Goal: Task Accomplishment & Management: Manage account settings

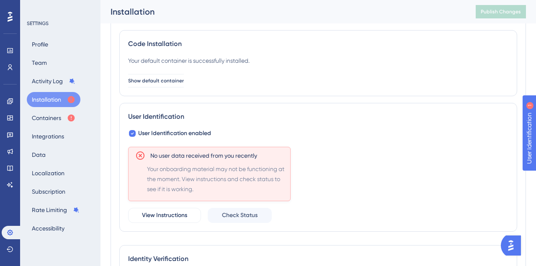
scroll to position [62, 0]
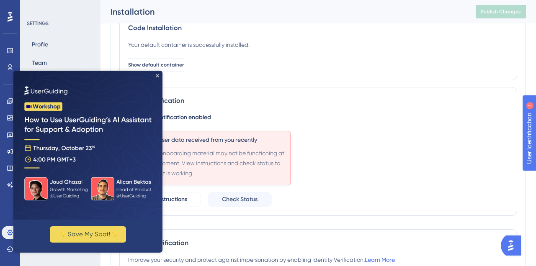
click at [155, 75] on img at bounding box center [87, 145] width 149 height 149
click at [158, 74] on icon "Close Preview" at bounding box center [157, 75] width 3 height 3
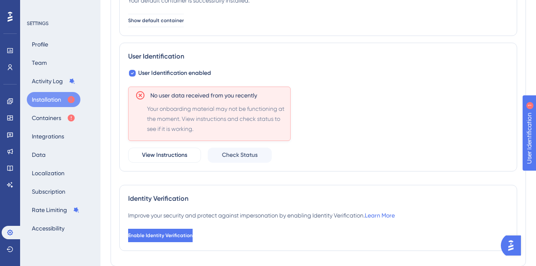
scroll to position [140, 0]
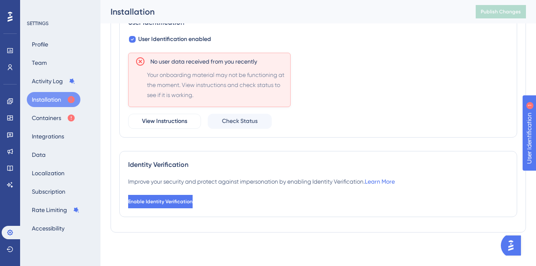
click at [55, 99] on button "Installation" at bounding box center [54, 99] width 54 height 15
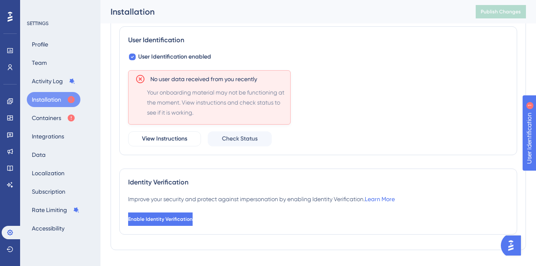
scroll to position [119, 0]
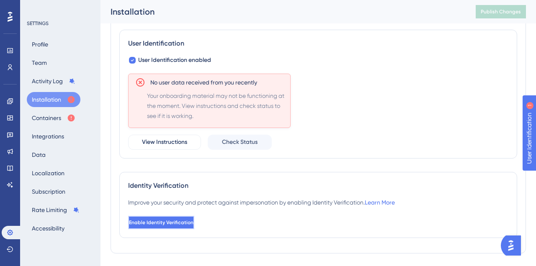
click at [193, 226] on button "Enable Identity Verification" at bounding box center [161, 222] width 66 height 13
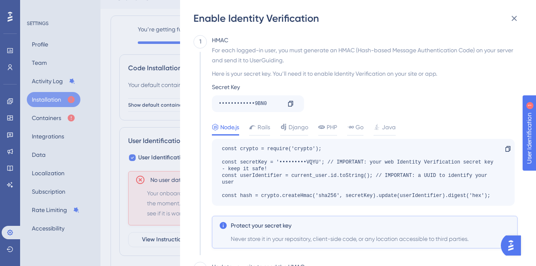
scroll to position [14, 0]
click at [511, 21] on icon at bounding box center [514, 18] width 10 height 10
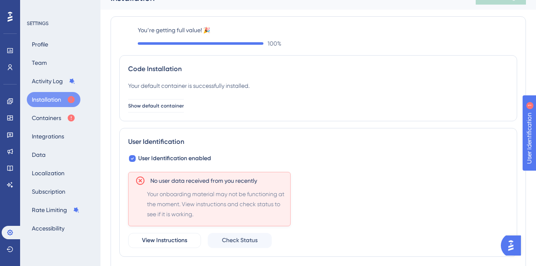
scroll to position [0, 0]
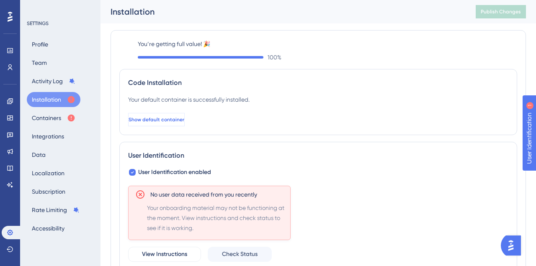
click at [168, 121] on span "Show default container" at bounding box center [157, 119] width 56 height 7
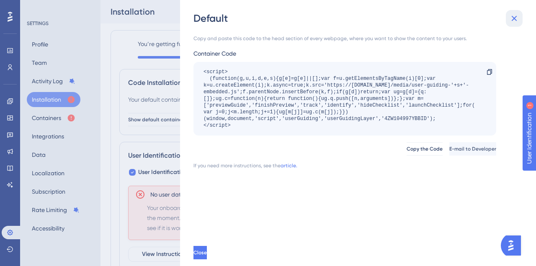
click at [518, 21] on icon at bounding box center [514, 18] width 10 height 10
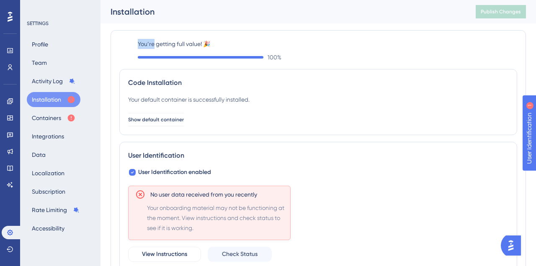
click at [518, 21] on div "Installation Publish Changes" at bounding box center [319, 11] width 436 height 23
click at [50, 46] on button "Profile" at bounding box center [40, 44] width 26 height 15
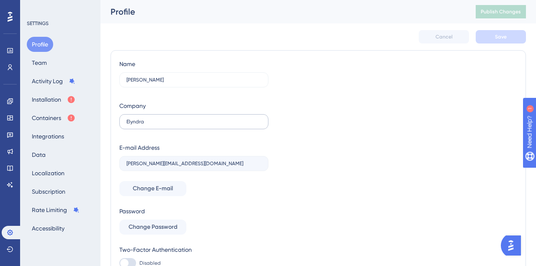
scroll to position [48, 0]
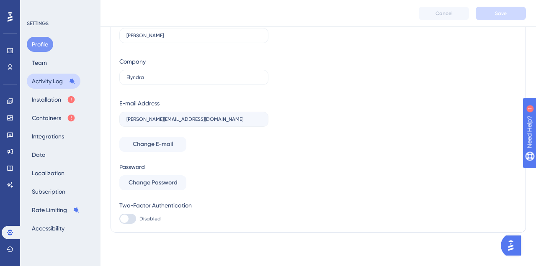
click at [48, 81] on button "Activity Log" at bounding box center [54, 81] width 54 height 15
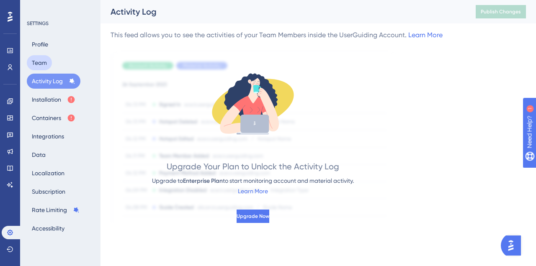
click at [45, 66] on button "Team" at bounding box center [39, 62] width 25 height 15
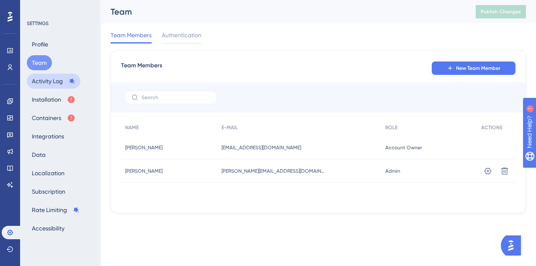
click at [56, 83] on button "Activity Log" at bounding box center [54, 81] width 54 height 15
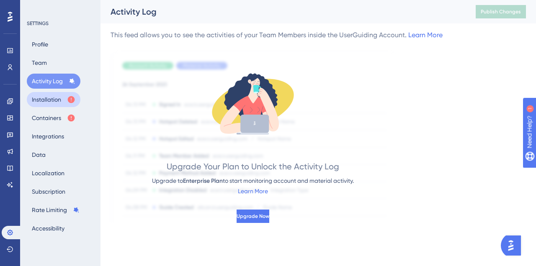
click at [56, 101] on button "Installation" at bounding box center [54, 99] width 54 height 15
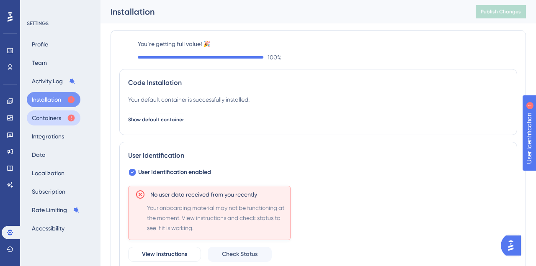
click at [54, 125] on button "Containers" at bounding box center [54, 118] width 54 height 15
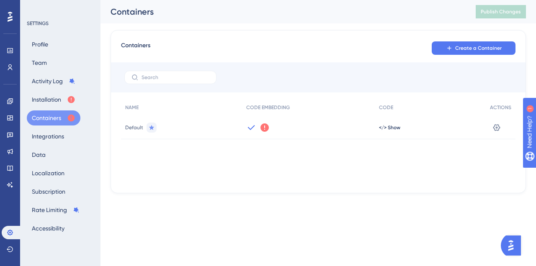
click at [201, 131] on div "Default" at bounding box center [181, 127] width 121 height 23
click at [389, 131] on div "</> Show" at bounding box center [430, 127] width 111 height 23
click at [389, 129] on span "</> Show" at bounding box center [389, 127] width 21 height 7
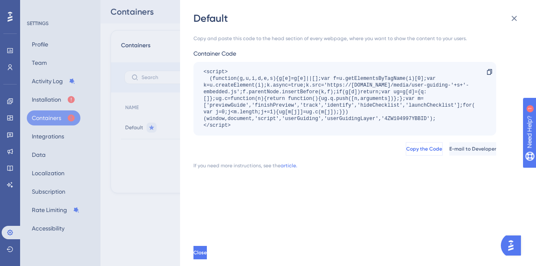
click at [406, 151] on span "Copy the Code" at bounding box center [424, 149] width 36 height 7
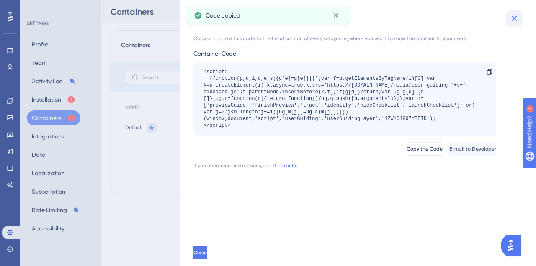
click at [515, 21] on icon at bounding box center [514, 18] width 10 height 10
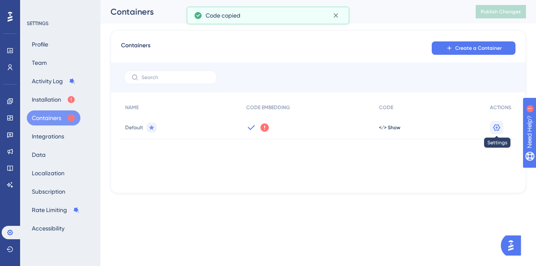
click at [501, 131] on icon at bounding box center [497, 128] width 8 height 8
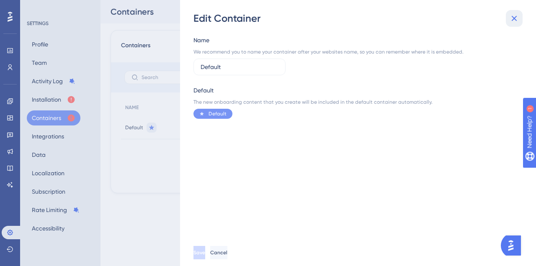
click at [514, 18] on icon at bounding box center [514, 18] width 5 height 5
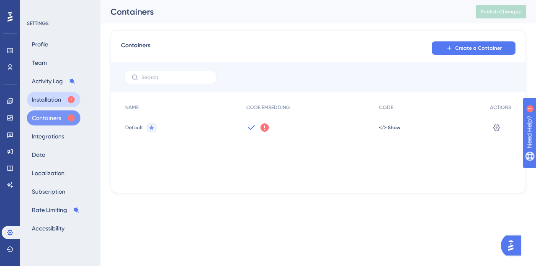
click at [64, 100] on button "Installation" at bounding box center [54, 99] width 54 height 15
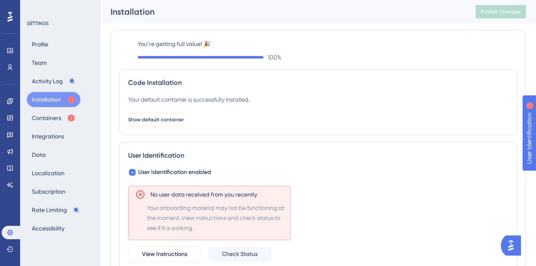
click at [70, 101] on icon at bounding box center [71, 99] width 7 height 7
click at [75, 101] on icon at bounding box center [71, 99] width 8 height 8
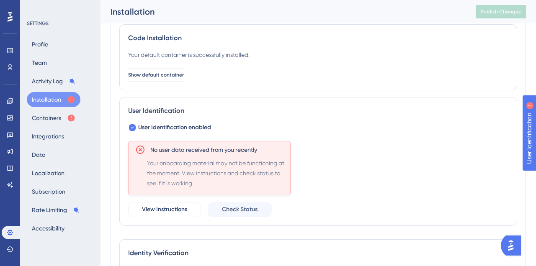
scroll to position [64, 0]
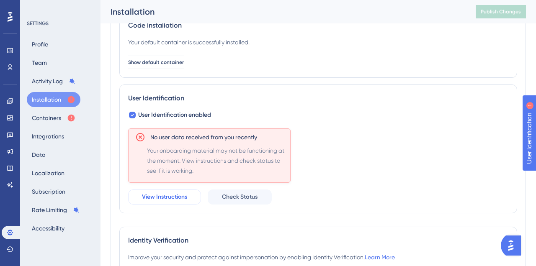
click at [181, 200] on span "View Instructions" at bounding box center [164, 197] width 45 height 10
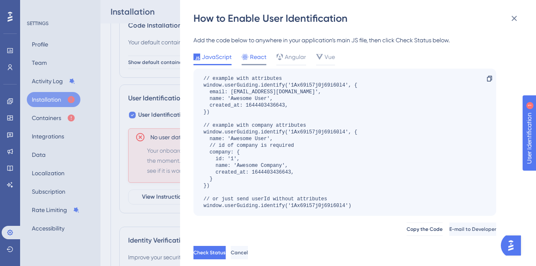
click at [253, 59] on span "React" at bounding box center [258, 57] width 16 height 10
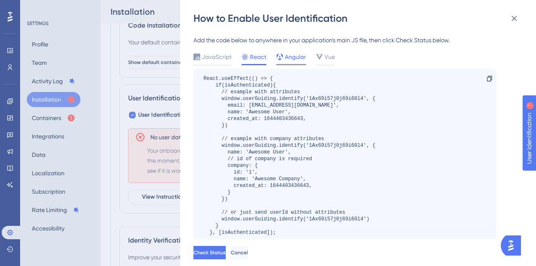
click at [298, 63] on div "Angular" at bounding box center [291, 58] width 30 height 13
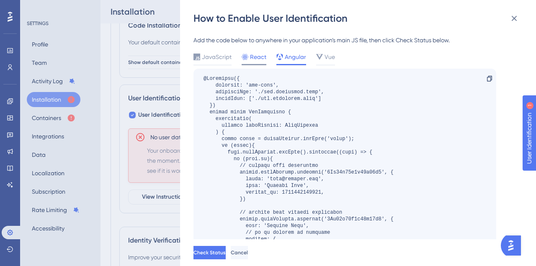
click at [260, 60] on span "React" at bounding box center [258, 57] width 16 height 10
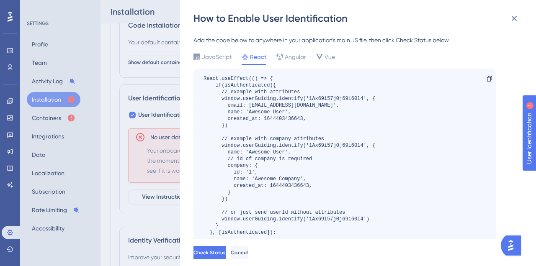
scroll to position [50, 0]
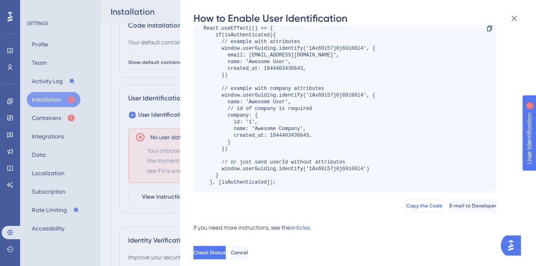
click at [406, 209] on span "Copy the Code" at bounding box center [424, 206] width 36 height 7
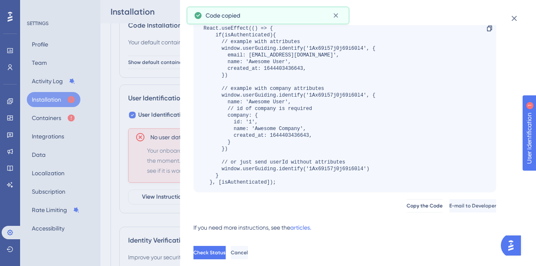
scroll to position [0, 0]
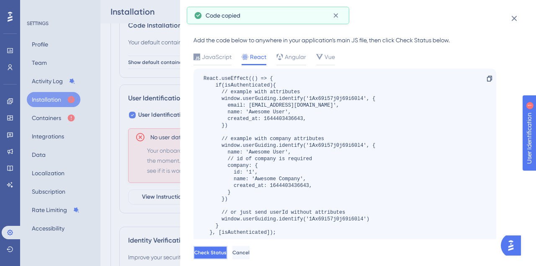
click at [222, 258] on button "Check Status" at bounding box center [211, 252] width 34 height 13
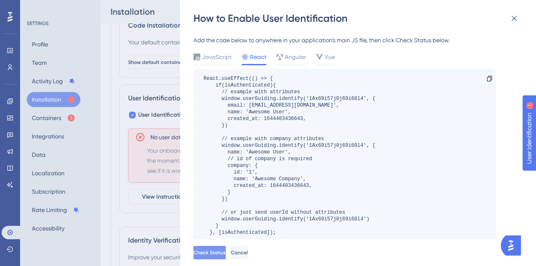
click at [226, 250] on span "Check Status" at bounding box center [210, 253] width 32 height 7
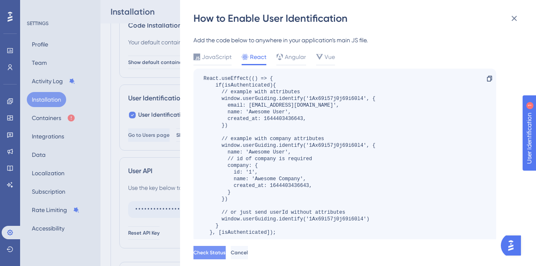
click at [226, 250] on span "Check Status" at bounding box center [210, 253] width 32 height 7
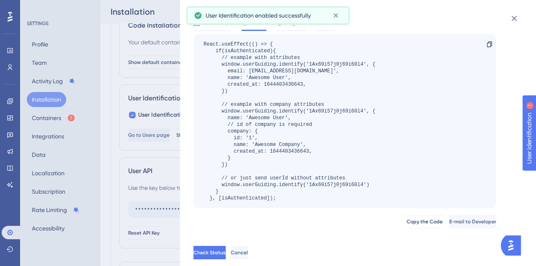
scroll to position [50, 0]
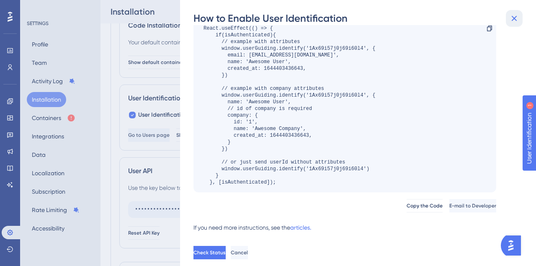
click at [514, 19] on icon at bounding box center [514, 18] width 5 height 5
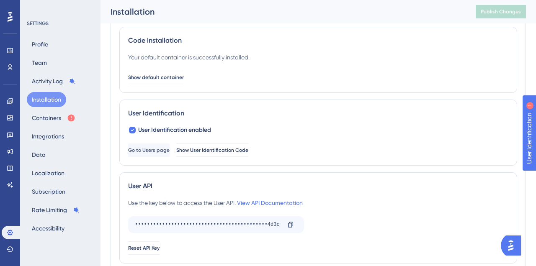
scroll to position [51, 0]
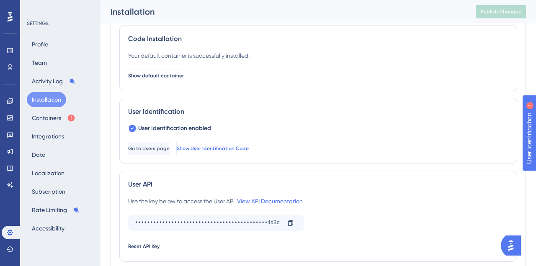
click at [249, 145] on span "Show User Identification Code" at bounding box center [213, 148] width 72 height 7
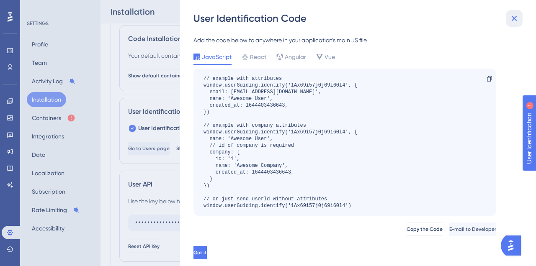
click at [513, 16] on icon at bounding box center [514, 18] width 10 height 10
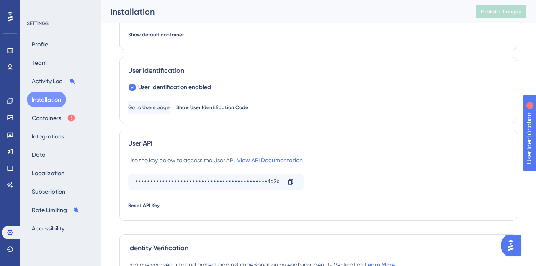
scroll to position [95, 0]
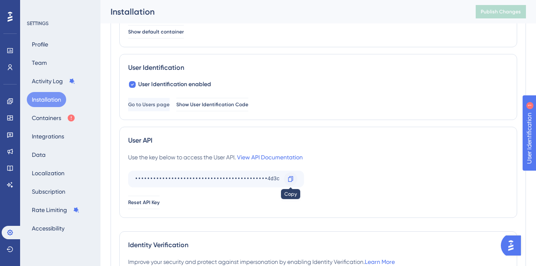
click at [293, 181] on icon at bounding box center [290, 178] width 5 height 5
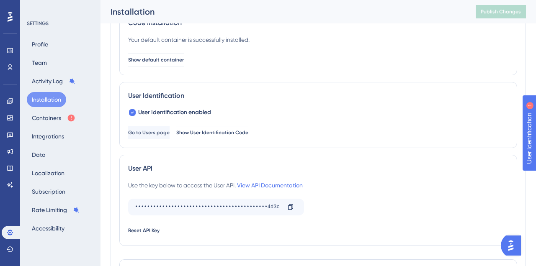
scroll to position [62, 0]
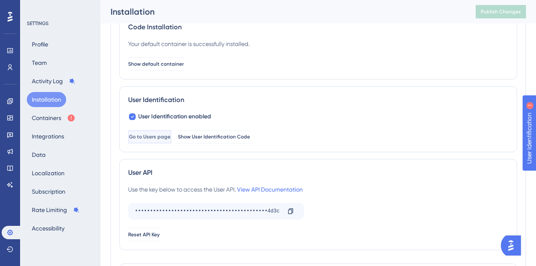
click at [171, 141] on button "Go to Users page" at bounding box center [149, 136] width 43 height 13
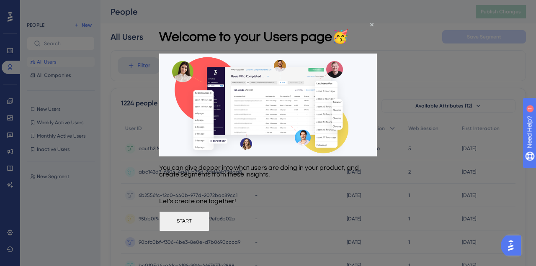
click at [209, 232] on button "START" at bounding box center [184, 222] width 50 height 20
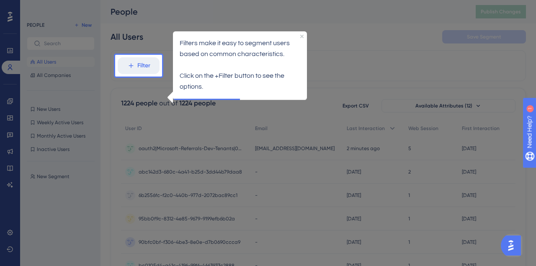
click at [302, 34] on div "Filters make it easy to segment users based on common characteristics. Click on…" at bounding box center [240, 64] width 134 height 67
click at [301, 36] on icon "Close Preview" at bounding box center [301, 35] width 3 height 3
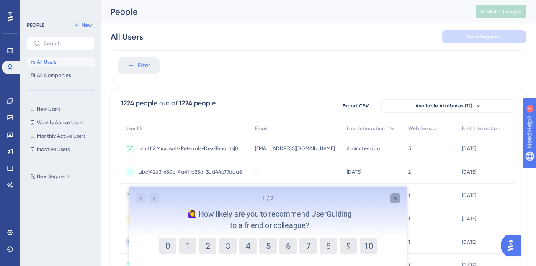
click at [398, 201] on icon "Close survey" at bounding box center [395, 198] width 7 height 7
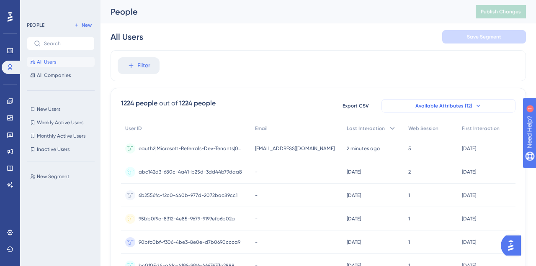
click at [472, 105] on button "Available Attributes (12)" at bounding box center [449, 105] width 134 height 13
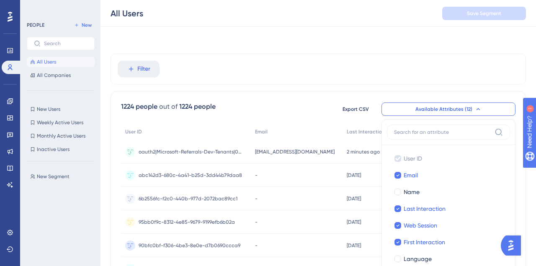
scroll to position [70, 0]
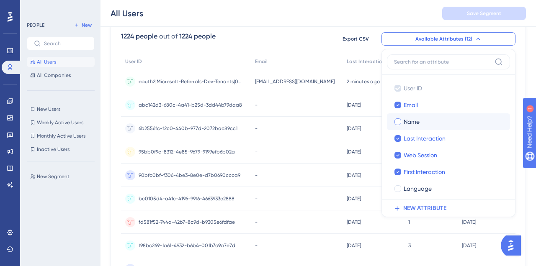
click at [426, 127] on label "Name Name" at bounding box center [448, 122] width 123 height 17
click at [398, 122] on input "Name" at bounding box center [398, 122] width 0 height 0
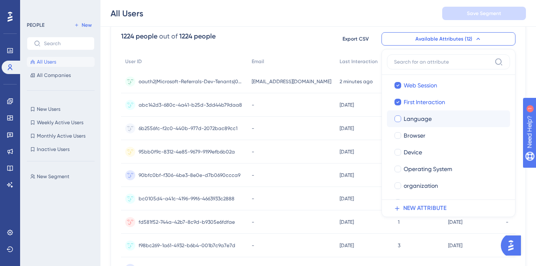
scroll to position [72, 0]
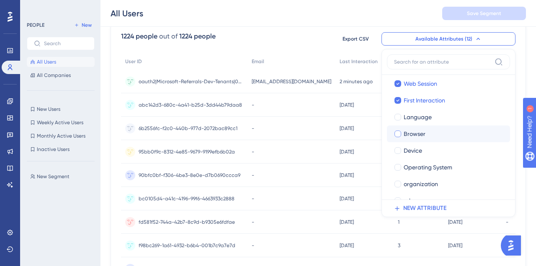
click at [419, 135] on span "Browser" at bounding box center [415, 134] width 22 height 10
checkbox input "true"
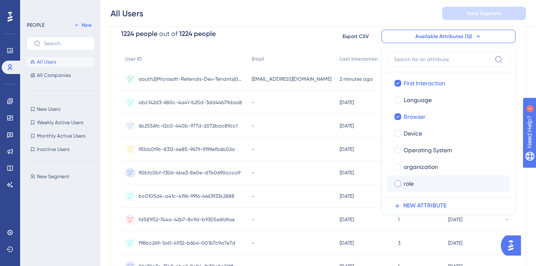
scroll to position [73, 0]
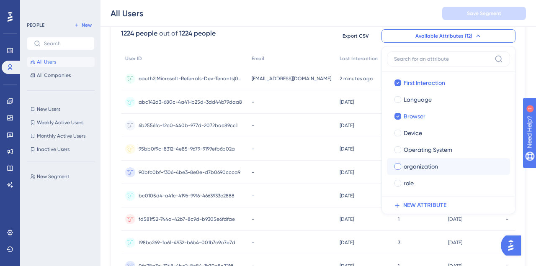
click at [426, 173] on label "organization organization" at bounding box center [448, 166] width 123 height 17
click at [398, 253] on input "organization" at bounding box center [398, 253] width 0 height 0
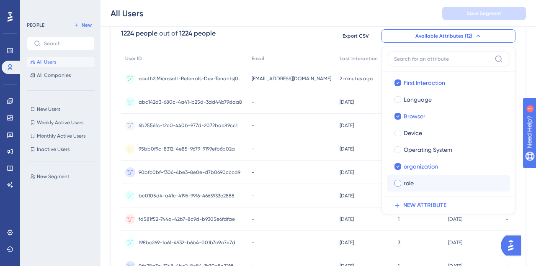
click at [426, 182] on div "role" at bounding box center [454, 183] width 100 height 10
checkbox input "true"
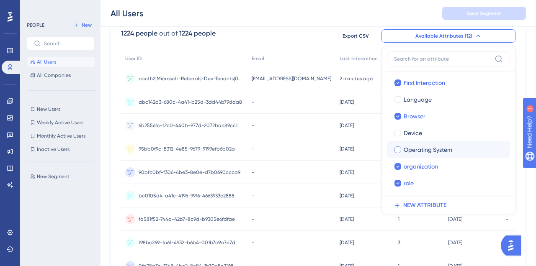
click at [421, 147] on span "Operating System" at bounding box center [428, 150] width 49 height 10
checkbox input "true"
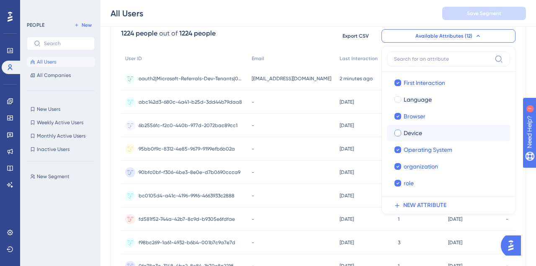
click at [415, 134] on span "Device" at bounding box center [413, 133] width 18 height 10
checkbox input "true"
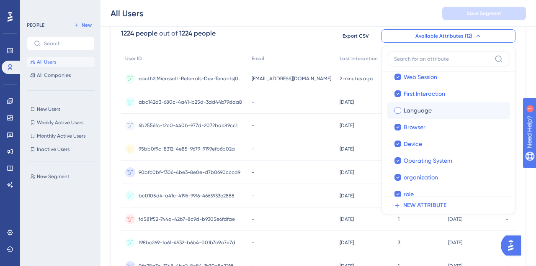
click at [411, 112] on span "Language" at bounding box center [418, 111] width 28 height 10
checkbox input "true"
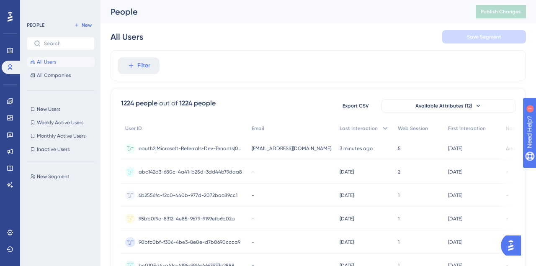
click at [303, 148] on span "[EMAIL_ADDRESS][DOMAIN_NAME]" at bounding box center [292, 148] width 80 height 7
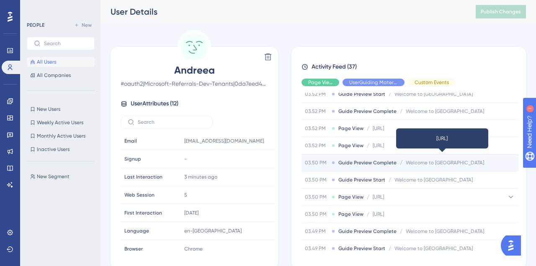
scroll to position [263, 0]
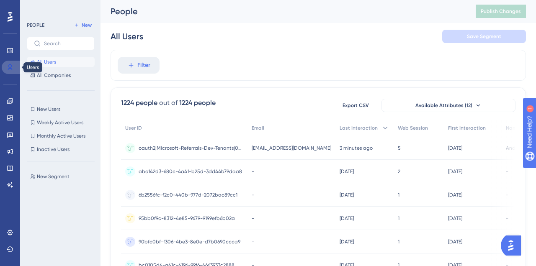
click at [11, 68] on icon at bounding box center [10, 68] width 5 height 6
click at [12, 232] on icon at bounding box center [9, 232] width 5 height 5
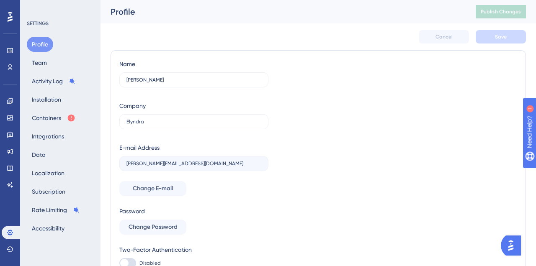
click at [9, 14] on icon at bounding box center [10, 17] width 5 height 10
click at [8, 68] on icon at bounding box center [10, 67] width 7 height 7
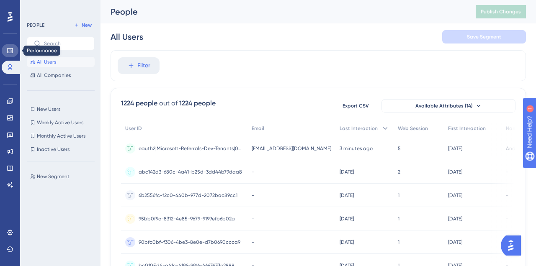
click at [8, 47] on icon at bounding box center [10, 50] width 7 height 7
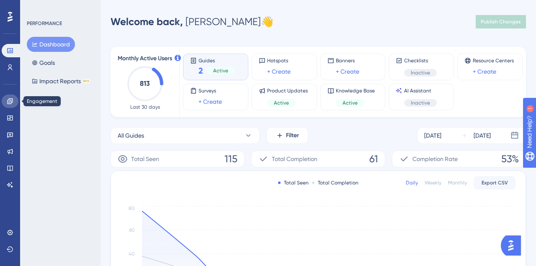
click at [12, 98] on icon at bounding box center [9, 100] width 5 height 5
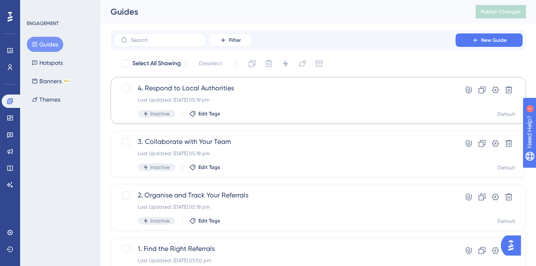
scroll to position [99, 0]
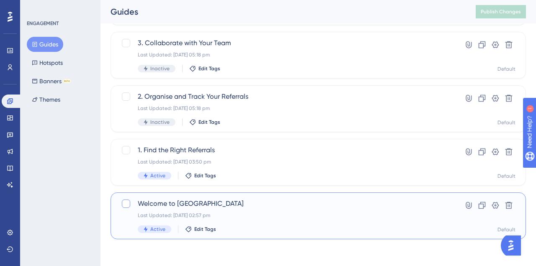
click at [126, 206] on div at bounding box center [126, 204] width 8 height 8
checkbox input "true"
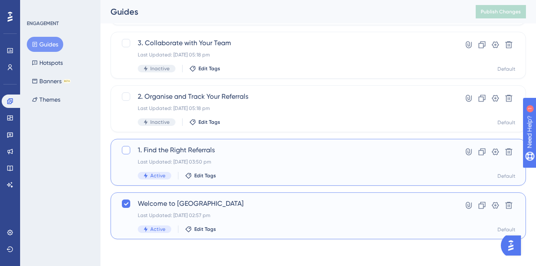
click at [126, 153] on div at bounding box center [126, 150] width 8 height 8
checkbox input "true"
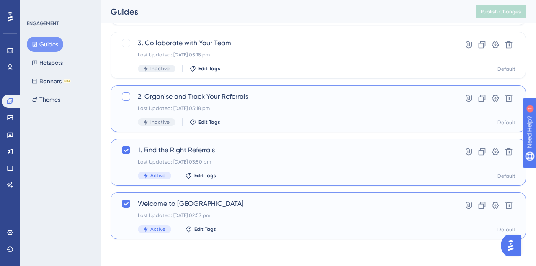
click at [126, 94] on div at bounding box center [126, 97] width 8 height 8
checkbox input "true"
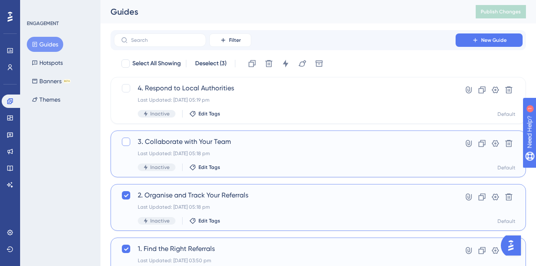
click at [125, 140] on div at bounding box center [126, 142] width 8 height 8
checkbox input "true"
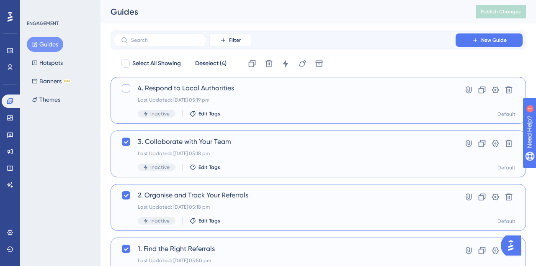
click at [125, 90] on div at bounding box center [126, 88] width 8 height 8
checkbox input "true"
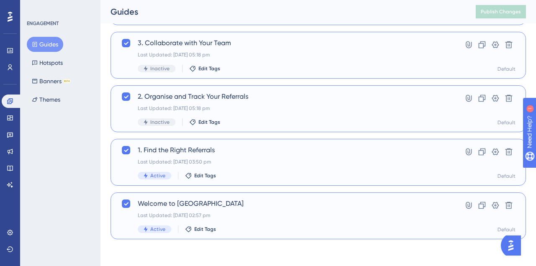
click at [207, 208] on span "Welcome to [GEOGRAPHIC_DATA]" at bounding box center [285, 204] width 294 height 10
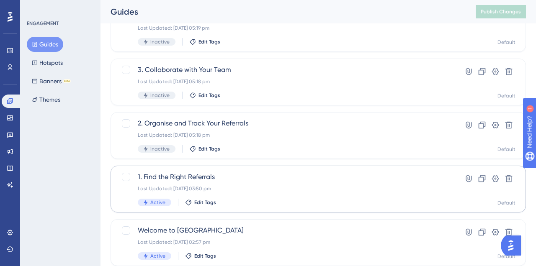
scroll to position [99, 0]
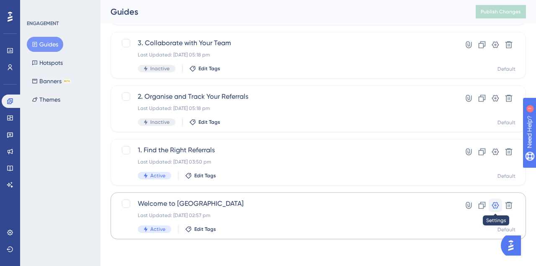
click at [493, 208] on icon at bounding box center [495, 205] width 7 height 7
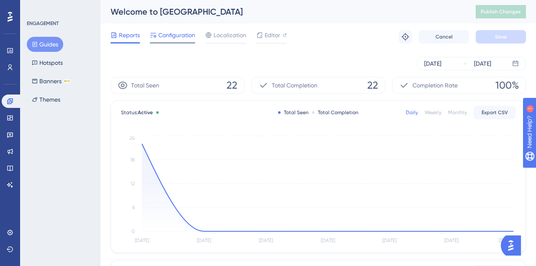
click at [180, 33] on span "Configuration" at bounding box center [176, 35] width 37 height 10
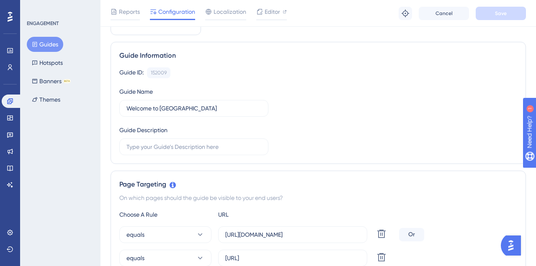
scroll to position [46, 0]
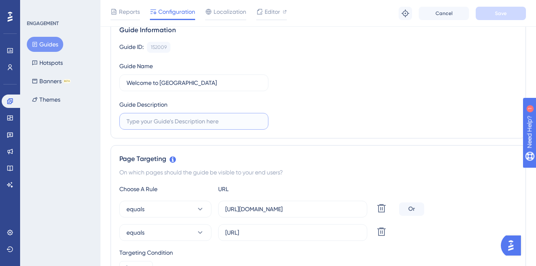
click at [231, 123] on input "text" at bounding box center [193, 121] width 135 height 9
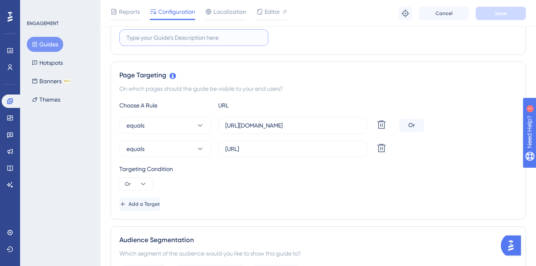
scroll to position [159, 0]
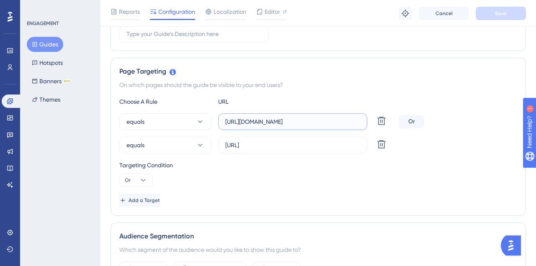
click at [343, 124] on input "[URL][DOMAIN_NAME]" at bounding box center [292, 121] width 135 height 9
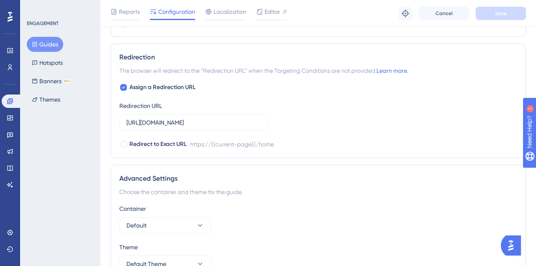
scroll to position [728, 0]
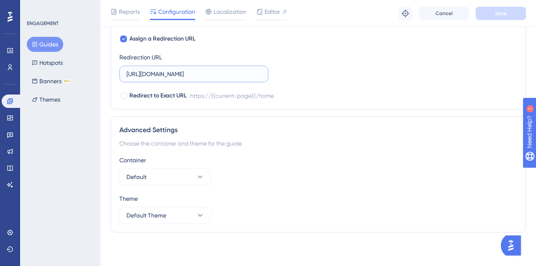
click at [230, 78] on input "[URL][DOMAIN_NAME]" at bounding box center [193, 74] width 135 height 9
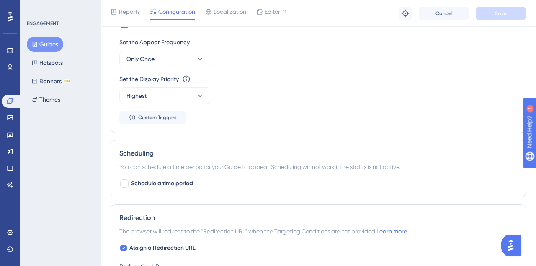
scroll to position [517, 0]
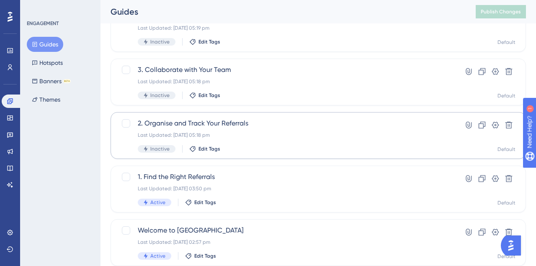
scroll to position [99, 0]
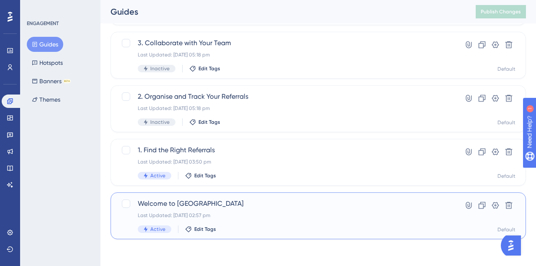
click at [213, 201] on span "Welcome to [GEOGRAPHIC_DATA]" at bounding box center [285, 204] width 294 height 10
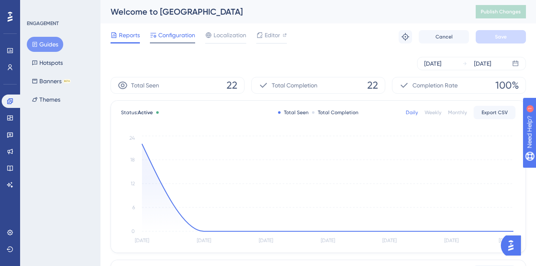
click at [172, 35] on span "Configuration" at bounding box center [176, 35] width 37 height 10
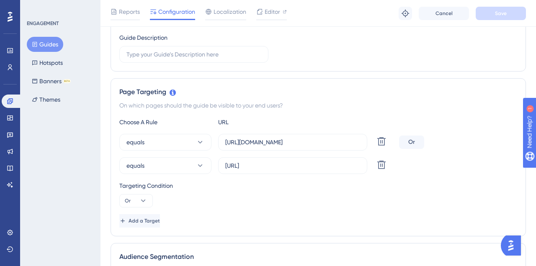
scroll to position [142, 0]
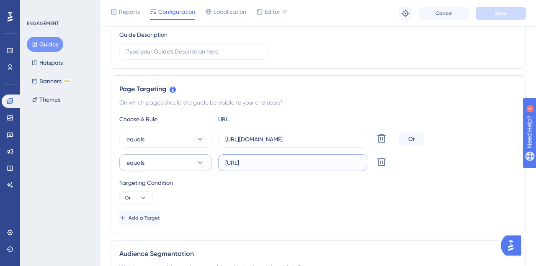
drag, startPoint x: 308, startPoint y: 164, endPoint x: 194, endPoint y: 163, distance: 113.9
click at [194, 163] on div "equals [URL] Delete" at bounding box center [257, 163] width 276 height 17
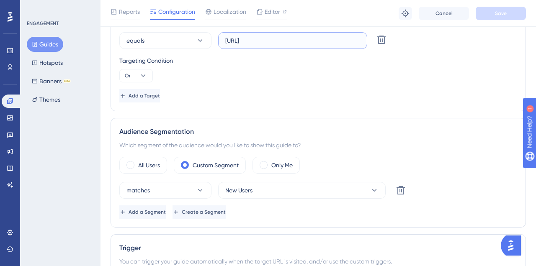
scroll to position [266, 0]
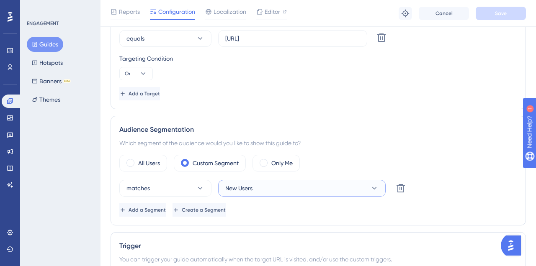
click at [317, 186] on button "New Users" at bounding box center [302, 188] width 168 height 17
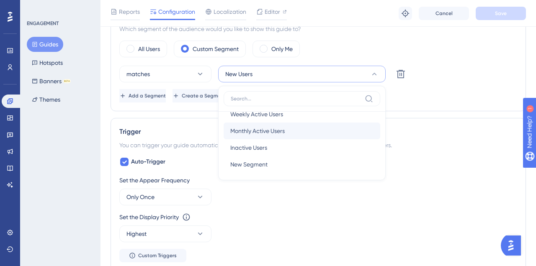
scroll to position [31, 0]
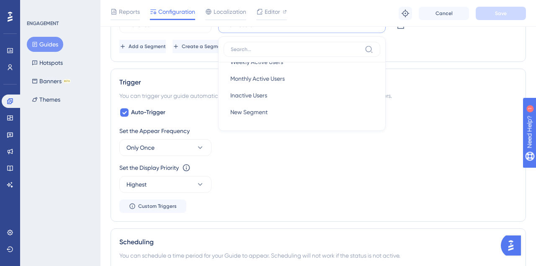
click at [454, 54] on div "Audience Segmentation Which segment of the audience would you like to show this…" at bounding box center [318, 7] width 415 height 110
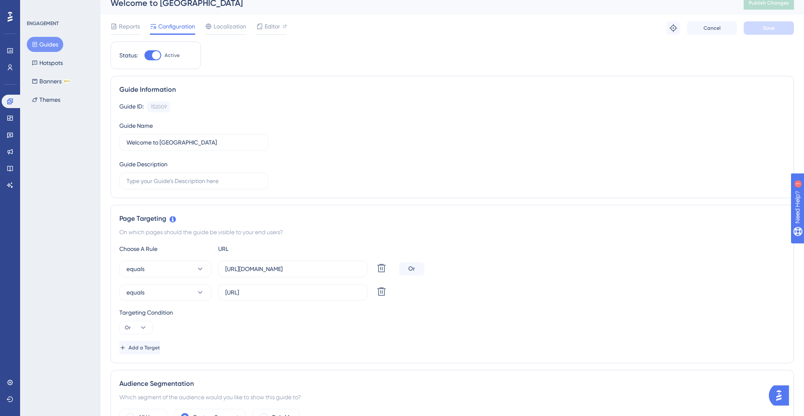
scroll to position [9, 0]
click at [144, 266] on icon at bounding box center [143, 327] width 8 height 8
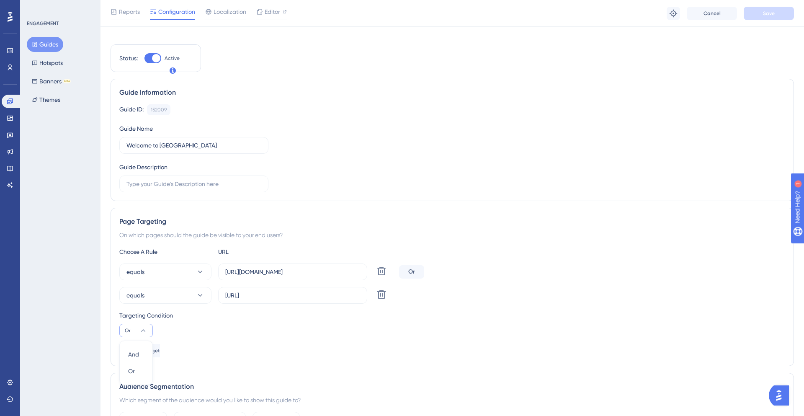
scroll to position [161, 0]
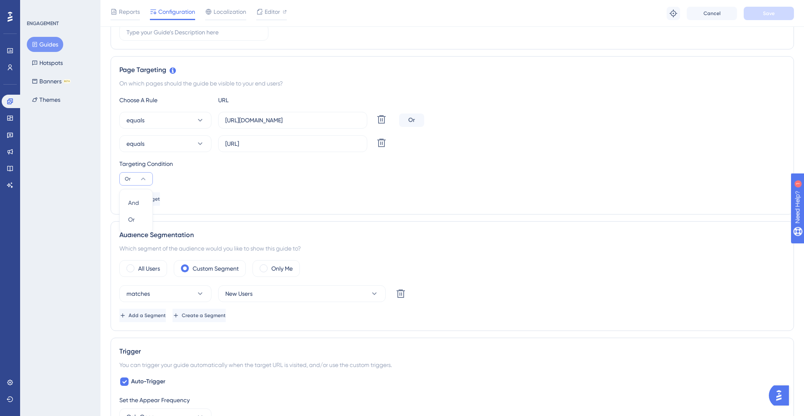
click at [146, 176] on icon at bounding box center [143, 179] width 8 height 8
click at [143, 181] on icon at bounding box center [143, 179] width 8 height 8
click at [202, 176] on div "Targeting Condition Or And And Or Or" at bounding box center [452, 172] width 666 height 27
click at [196, 138] on button "equals" at bounding box center [165, 143] width 92 height 17
click at [243, 160] on div "Targeting Condition" at bounding box center [452, 164] width 666 height 10
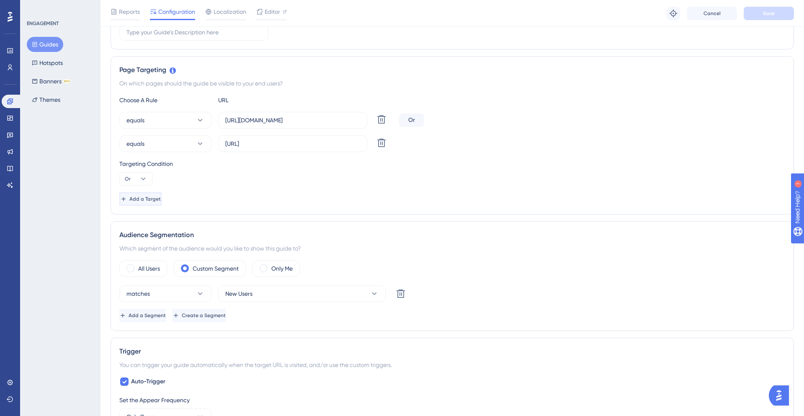
click at [158, 199] on span "Add a Target" at bounding box center [144, 199] width 31 height 7
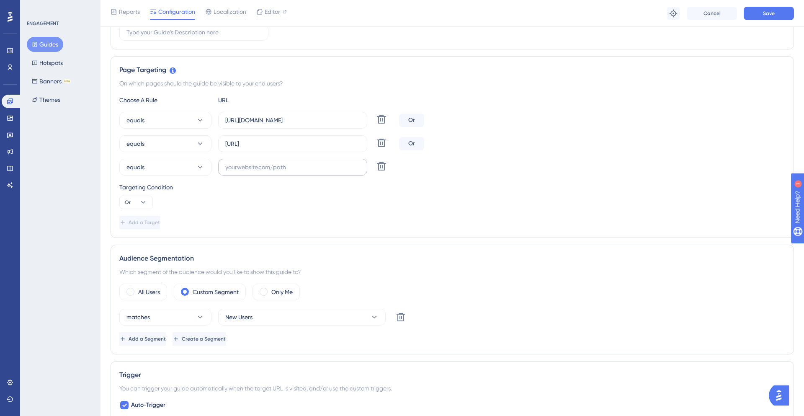
click at [238, 172] on label at bounding box center [292, 167] width 149 height 17
click at [238, 172] on input "text" at bounding box center [292, 167] width 135 height 9
paste input "[URL][DOMAIN_NAME]"
type input "[URL][DOMAIN_NAME]"
click at [352, 231] on div "Page Targeting On which pages should the guide be visible to your end users? Ch…" at bounding box center [453, 147] width 684 height 182
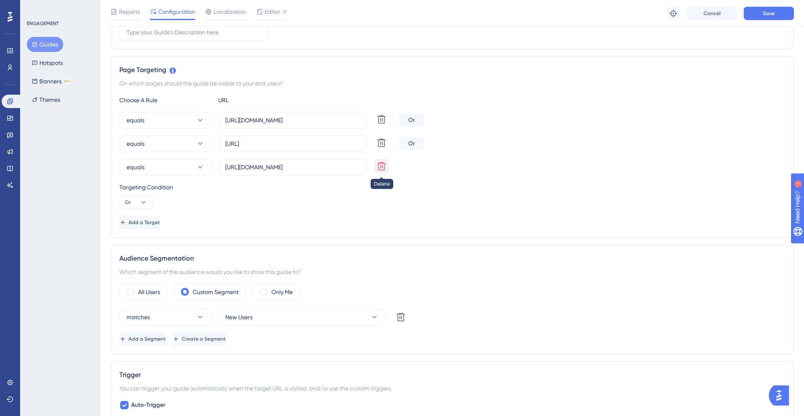
click at [384, 166] on icon at bounding box center [381, 166] width 8 height 8
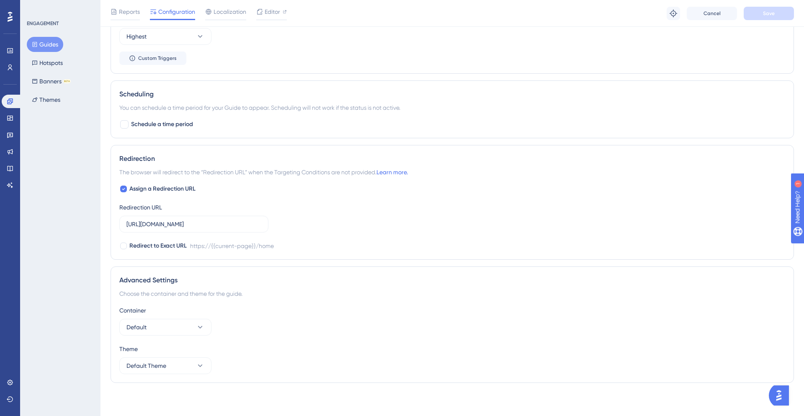
scroll to position [578, 0]
click at [213, 230] on label "[URL][DOMAIN_NAME]" at bounding box center [193, 223] width 149 height 17
click at [213, 228] on input "[URL][DOMAIN_NAME]" at bounding box center [193, 223] width 135 height 9
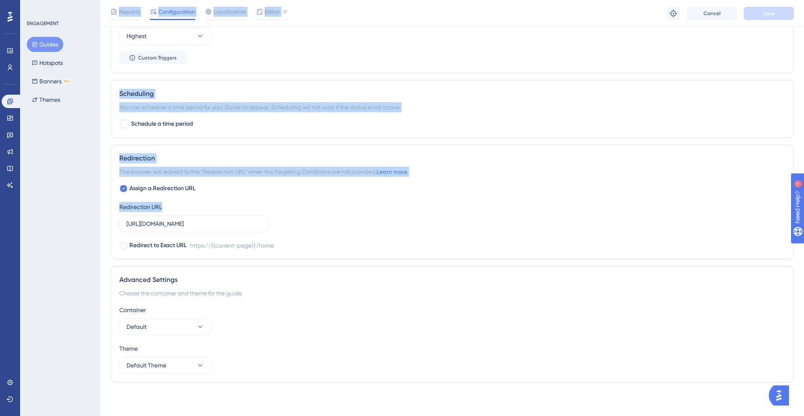
drag, startPoint x: 242, startPoint y: 217, endPoint x: 99, endPoint y: 217, distance: 142.8
click at [275, 207] on div "Assign a Redirection URL Redirection URL [URL][DOMAIN_NAME] Redirect to Exact U…" at bounding box center [452, 216] width 666 height 67
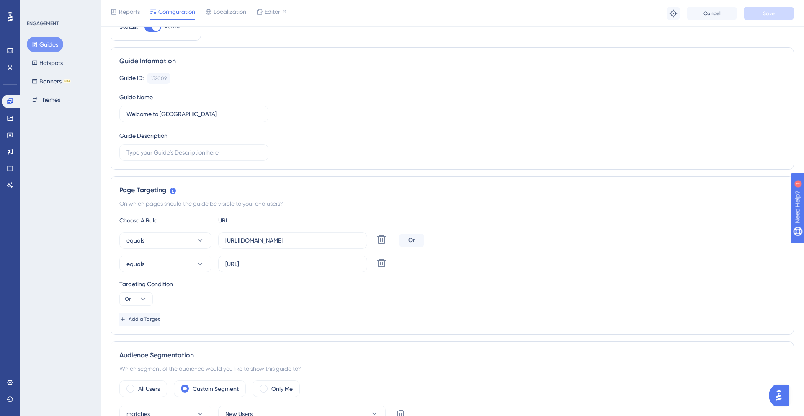
scroll to position [40, 0]
click at [312, 266] on label "[URL]" at bounding box center [292, 264] width 149 height 17
click at [312, 266] on input "[URL]" at bounding box center [292, 264] width 135 height 9
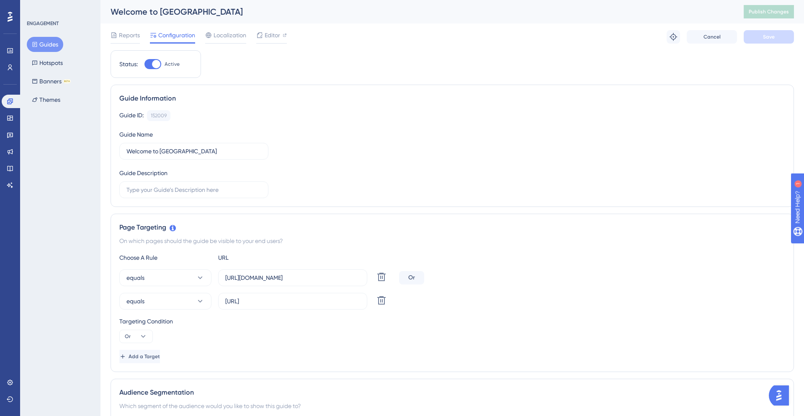
click at [150, 66] on div at bounding box center [152, 64] width 17 height 10
click at [144, 65] on input "Active" at bounding box center [144, 64] width 0 height 0
click at [160, 66] on div at bounding box center [152, 64] width 17 height 10
click at [144, 65] on input "Inactive" at bounding box center [144, 64] width 0 height 0
checkbox input "true"
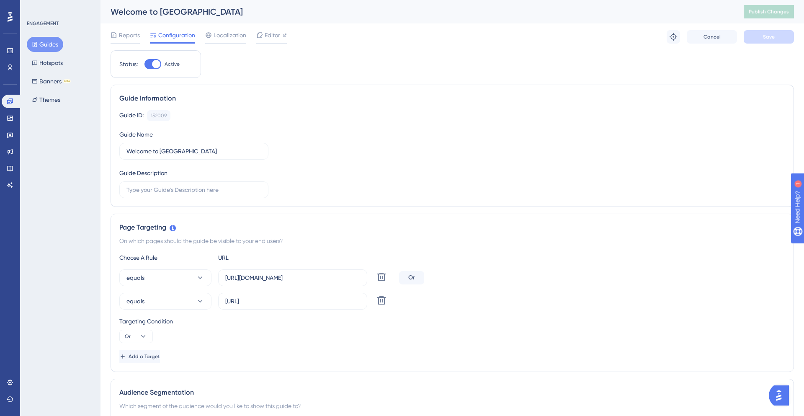
click at [536, 266] on img "Open AI Assistant Launcher" at bounding box center [778, 395] width 15 height 15
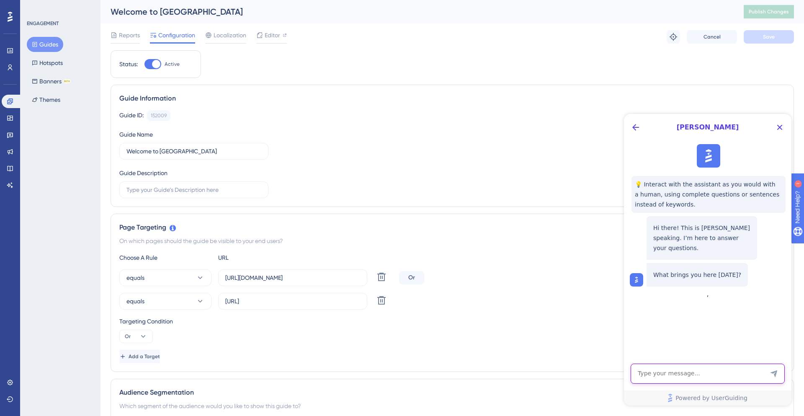
click at [536, 266] on textarea "AI Assistant Text Input" at bounding box center [708, 374] width 154 height 20
type textarea "why i am not able to see user guide on UI"
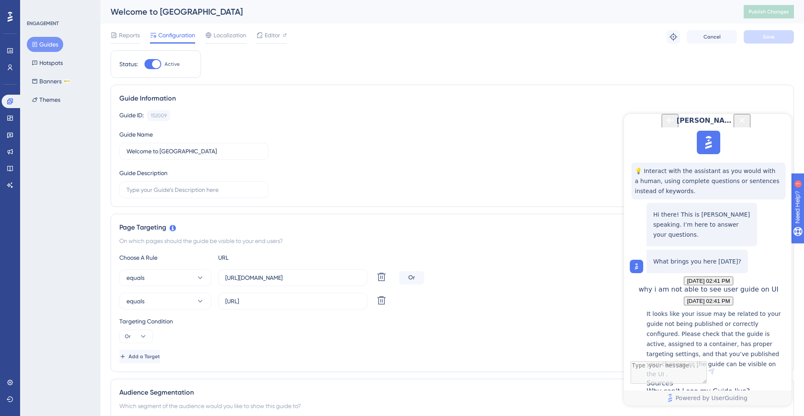
scroll to position [132, 0]
drag, startPoint x: 671, startPoint y: 271, endPoint x: 710, endPoint y: 271, distance: 39.0
click at [536, 266] on p "It looks like your issue may be related to your guide not being published or co…" at bounding box center [717, 344] width 141 height 70
click at [536, 266] on div "Why can't I see my Guide live?" at bounding box center [717, 396] width 141 height 18
click at [289, 150] on div "Guide ID: 152009 Copy Guide Name Welcome to Elyndra Bridge Guide Description" at bounding box center [452, 154] width 666 height 88
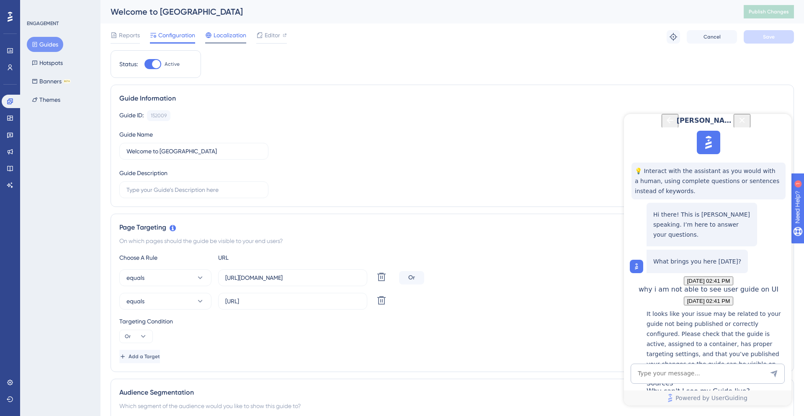
click at [235, 34] on span "Localization" at bounding box center [230, 35] width 33 height 10
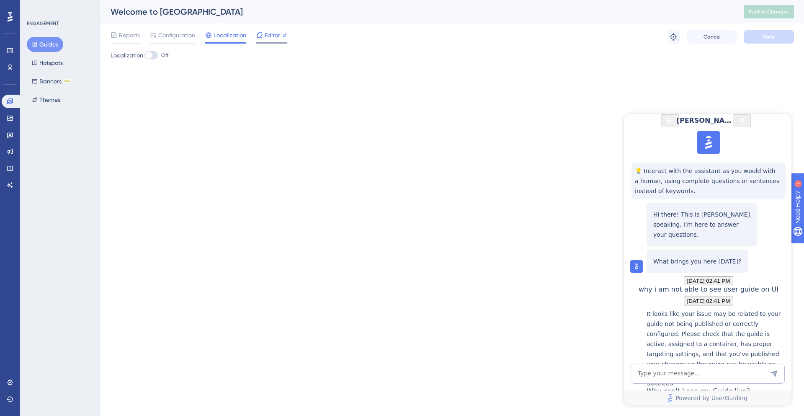
click at [272, 35] on span "Editor" at bounding box center [272, 35] width 15 height 10
click at [125, 36] on span "Reports" at bounding box center [129, 35] width 21 height 10
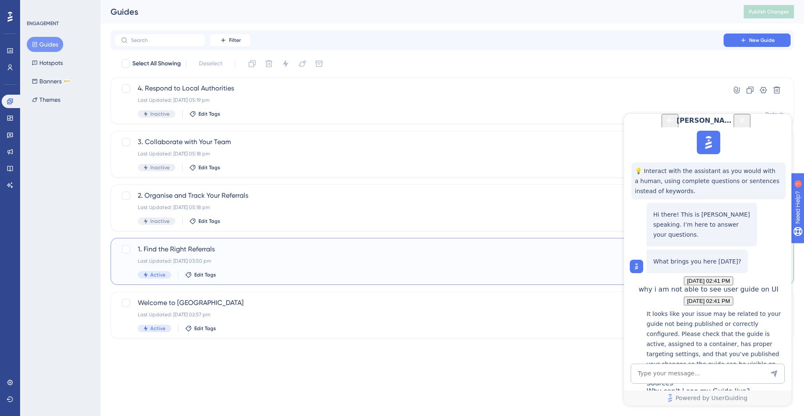
click at [191, 246] on span "1. Find the Right Referrals" at bounding box center [419, 249] width 562 height 10
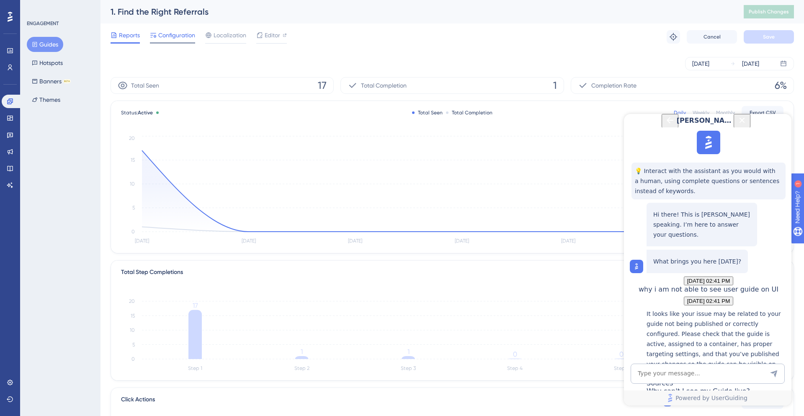
click at [182, 30] on span "Configuration" at bounding box center [176, 35] width 37 height 10
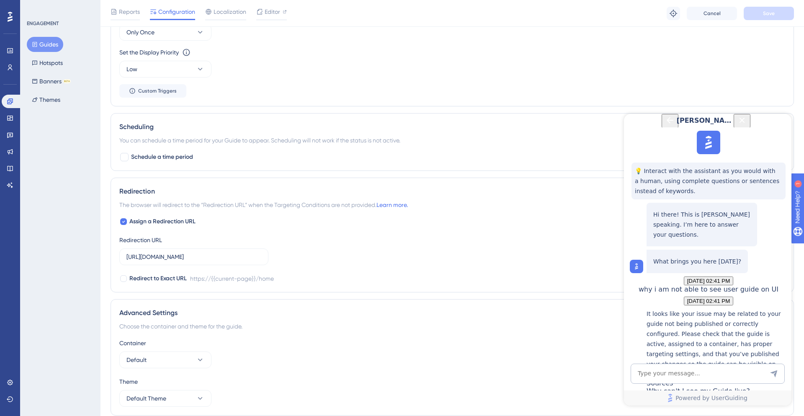
scroll to position [578, 0]
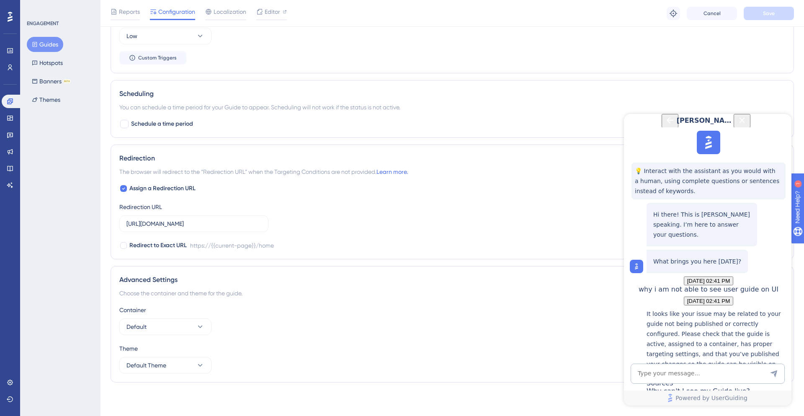
click at [536, 125] on icon "Close Button" at bounding box center [742, 120] width 10 height 10
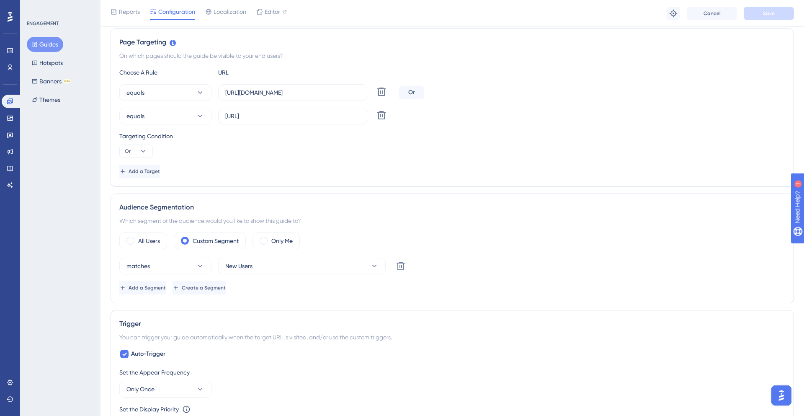
scroll to position [150, 0]
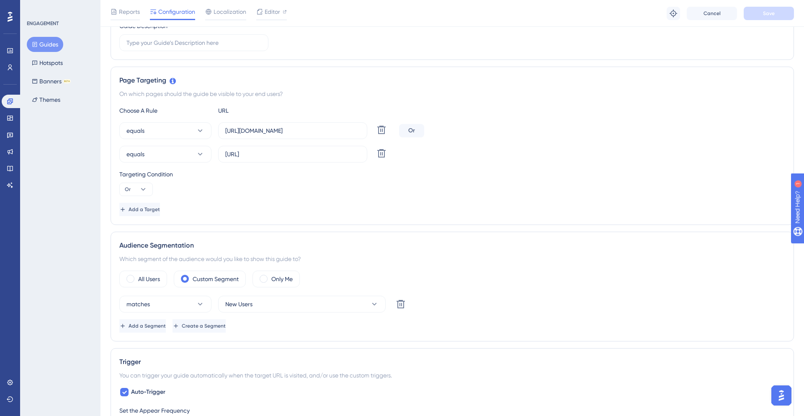
click at [10, 75] on div "Engagement Widgets Feedback Product Updates Knowledge Base AI Assistant" at bounding box center [10, 133] width 17 height 118
click at [11, 68] on icon at bounding box center [10, 67] width 7 height 7
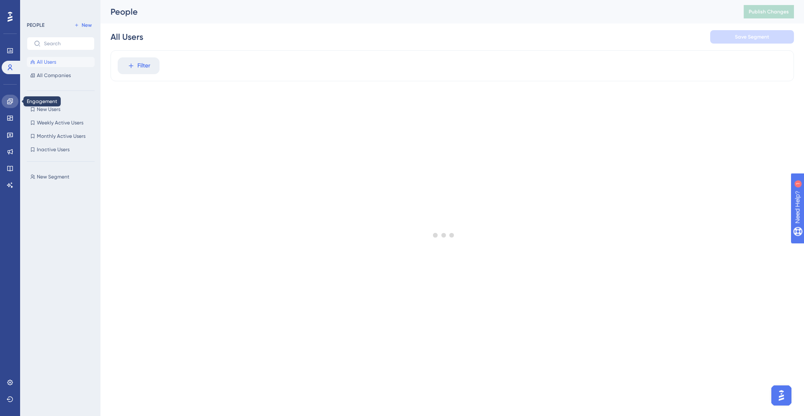
click at [13, 102] on icon at bounding box center [10, 101] width 7 height 7
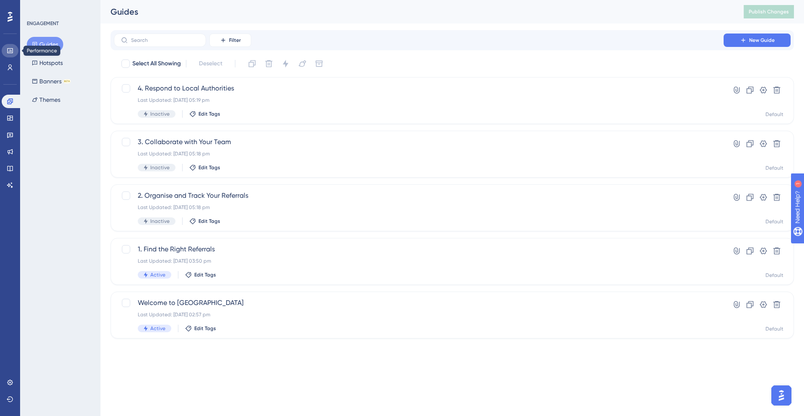
click at [13, 51] on icon at bounding box center [10, 50] width 7 height 7
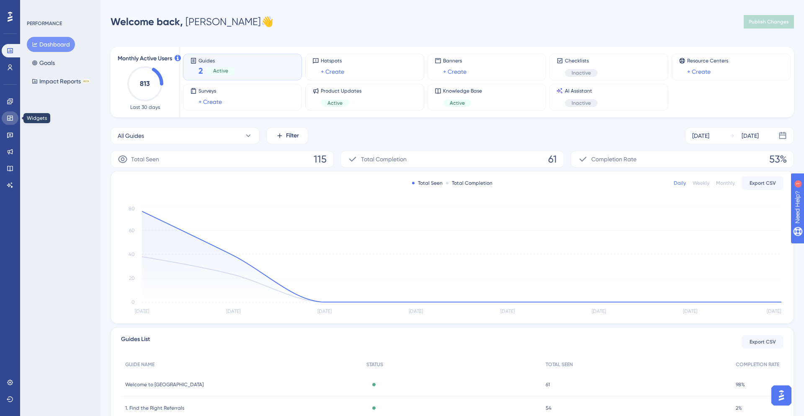
click at [7, 114] on link at bounding box center [10, 117] width 17 height 13
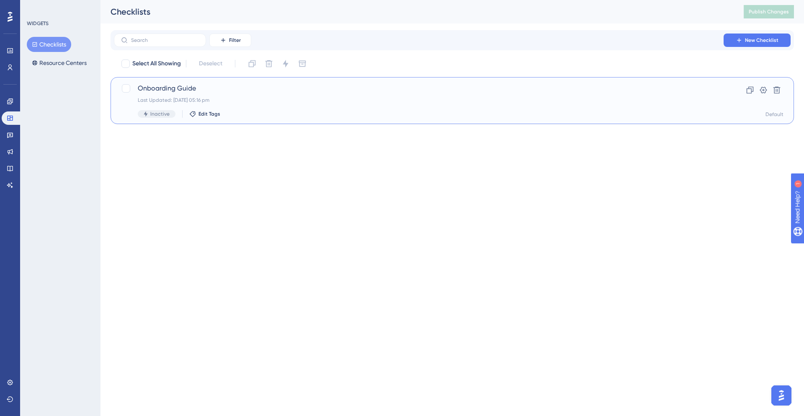
click at [173, 95] on div "Onboarding Guide Last Updated: [DATE] 05:16 pm Inactive Edit Tags" at bounding box center [419, 100] width 562 height 34
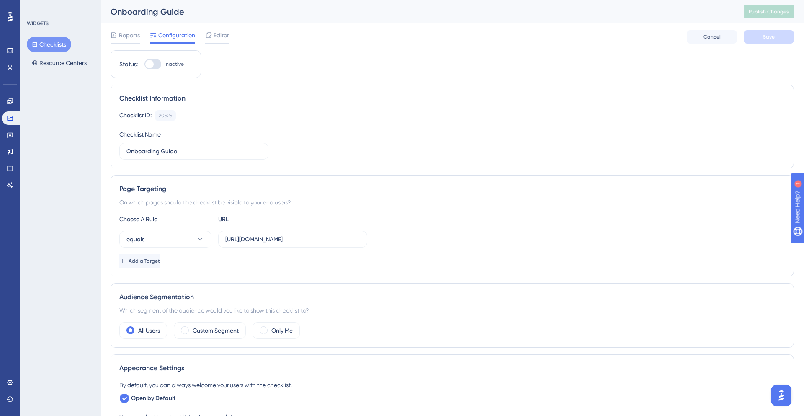
click at [156, 64] on div at bounding box center [152, 64] width 17 height 10
click at [144, 64] on input "Inactive" at bounding box center [144, 64] width 0 height 0
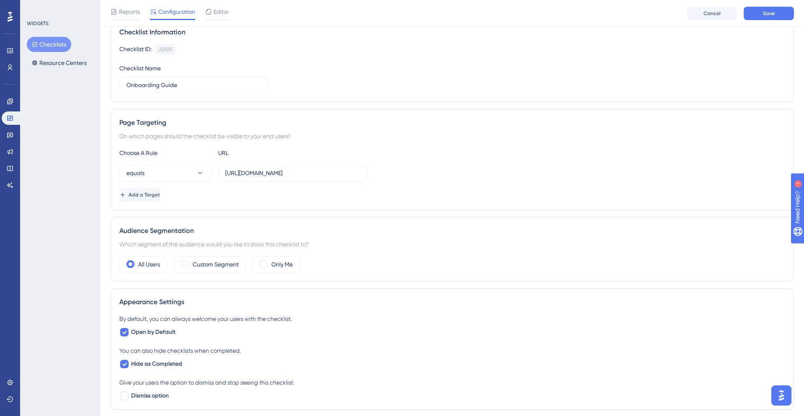
scroll to position [76, 0]
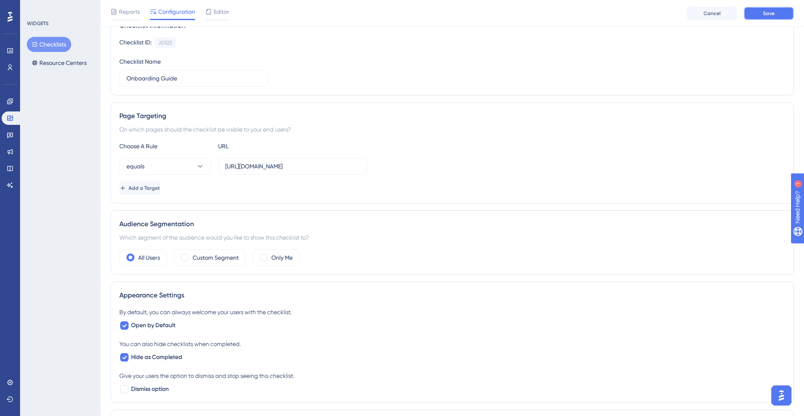
click at [536, 11] on button "Save" at bounding box center [769, 13] width 50 height 13
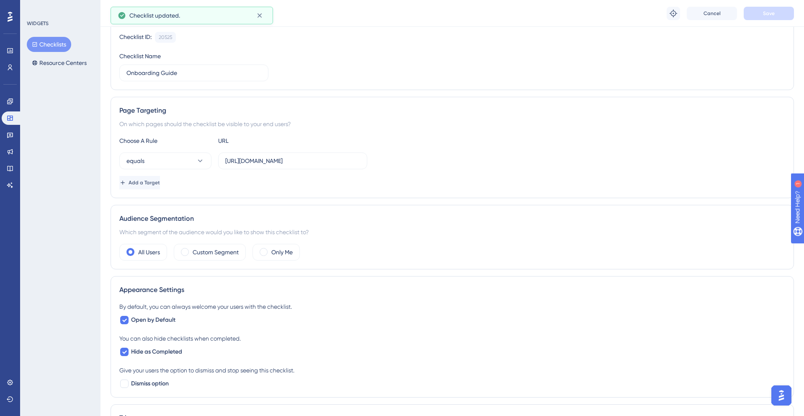
scroll to position [0, 0]
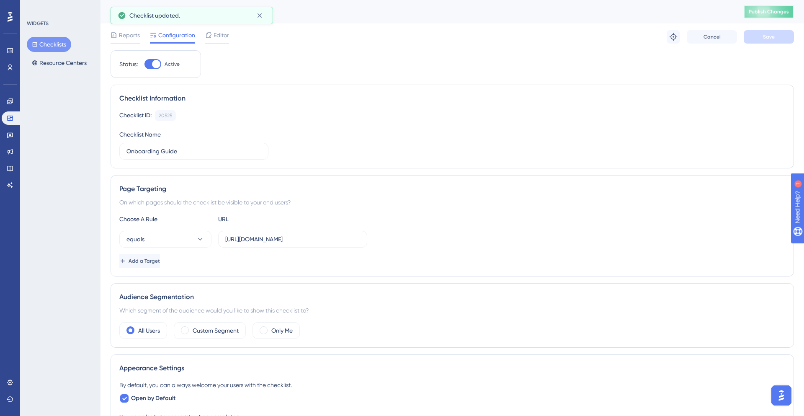
click at [536, 10] on span "Publish Changes" at bounding box center [769, 11] width 40 height 7
click at [152, 64] on div at bounding box center [156, 64] width 8 height 8
click at [144, 64] on input "Active" at bounding box center [144, 64] width 0 height 0
checkbox input "false"
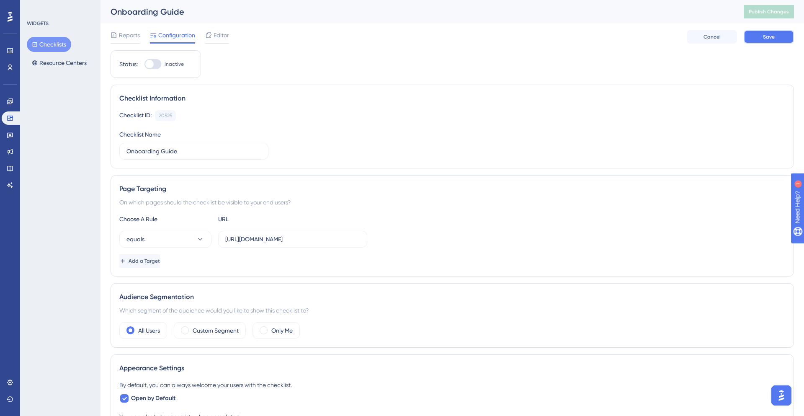
click at [536, 34] on button "Save" at bounding box center [769, 36] width 50 height 13
click at [536, 14] on span "Publish Changes" at bounding box center [769, 11] width 40 height 7
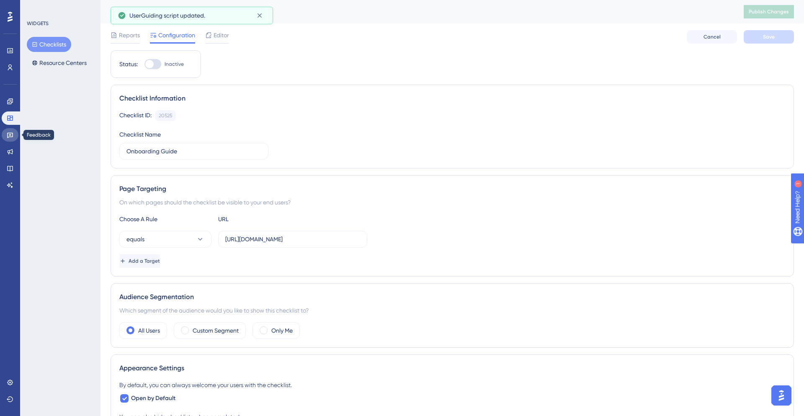
click at [6, 140] on link at bounding box center [10, 134] width 17 height 13
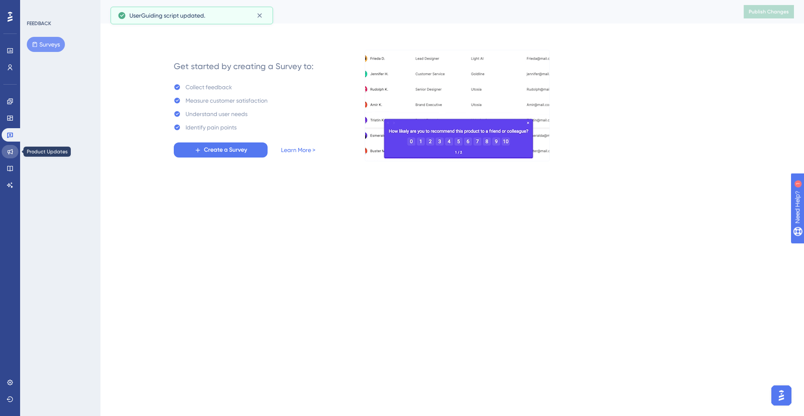
click at [9, 150] on icon at bounding box center [10, 151] width 7 height 7
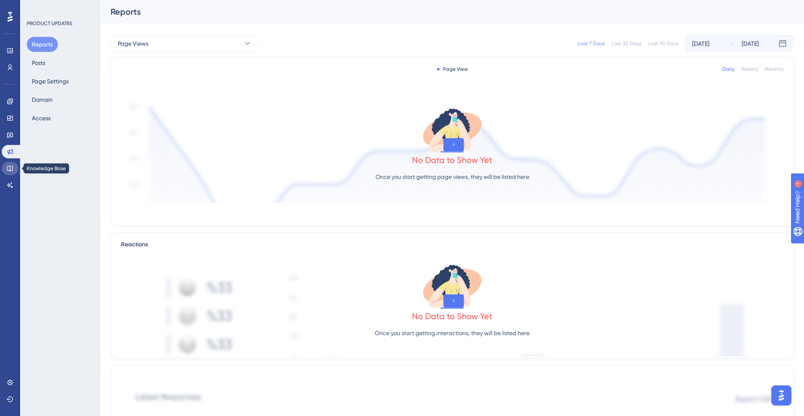
click at [13, 170] on icon at bounding box center [10, 168] width 7 height 7
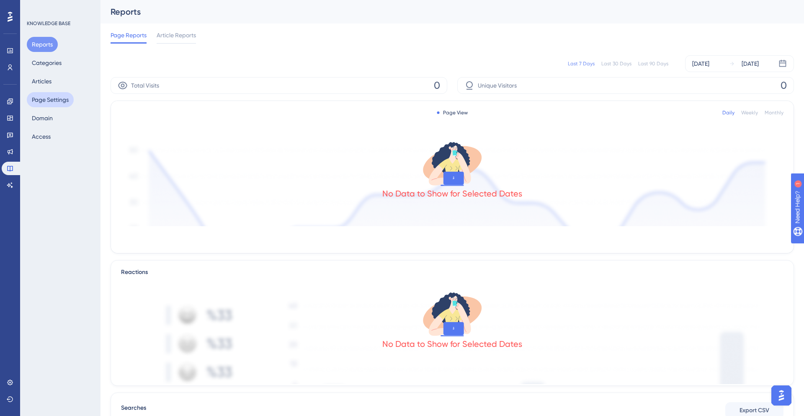
click at [43, 101] on button "Page Settings" at bounding box center [50, 99] width 47 height 15
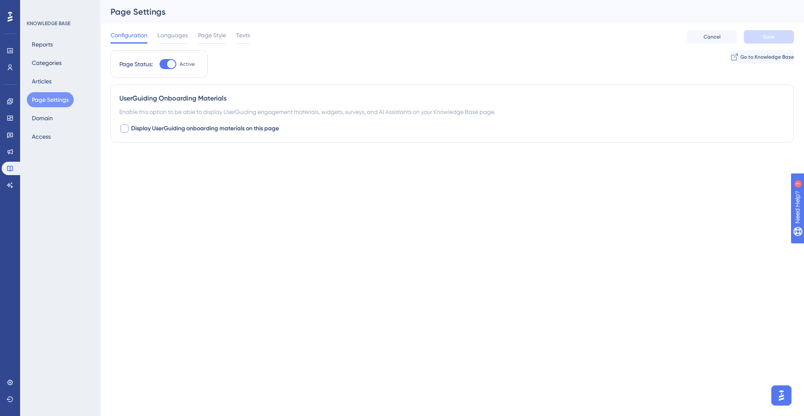
click at [192, 130] on span "Display UserGuiding onboarding materials on this page" at bounding box center [205, 129] width 148 height 10
click at [184, 185] on button "Default" at bounding box center [165, 180] width 92 height 17
click at [214, 231] on html "Performance Users Engagement Widgets Feedback Product Updates Knowledge Base AI…" at bounding box center [402, 115] width 804 height 231
click at [126, 125] on icon at bounding box center [124, 128] width 5 height 7
checkbox input "false"
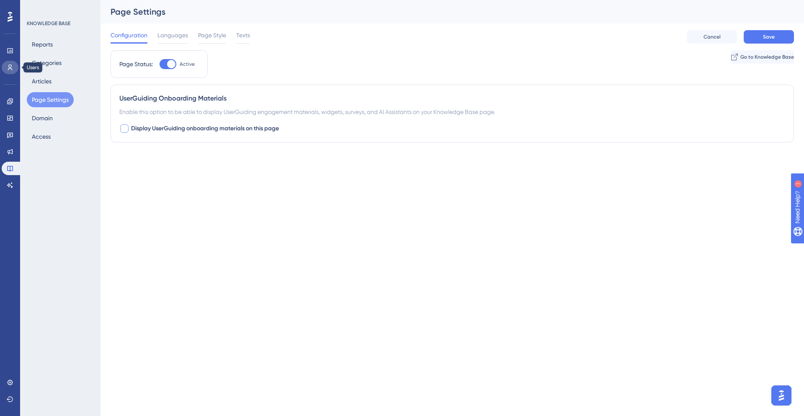
click at [6, 62] on link at bounding box center [10, 67] width 17 height 13
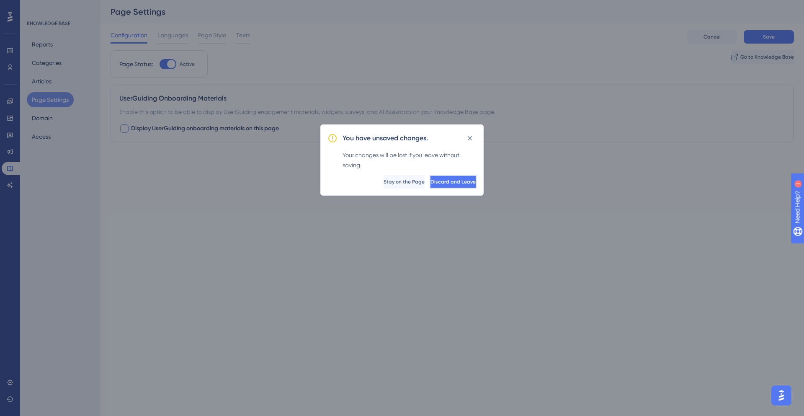
click at [430, 177] on button "Discard and Leave" at bounding box center [453, 181] width 47 height 13
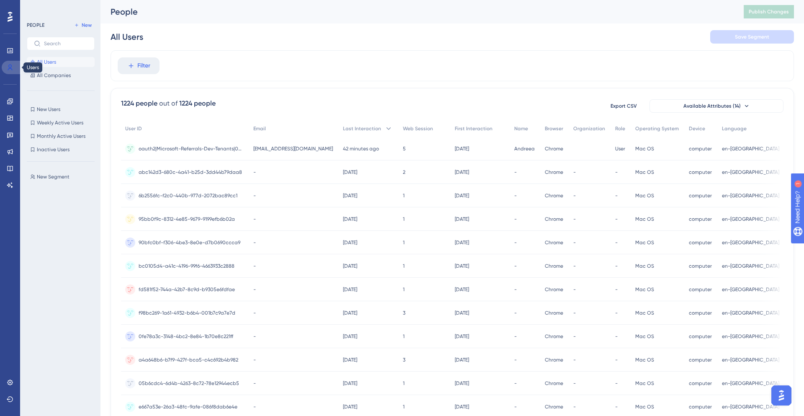
click at [9, 64] on icon at bounding box center [10, 67] width 7 height 7
click at [8, 16] on icon at bounding box center [10, 16] width 5 height 11
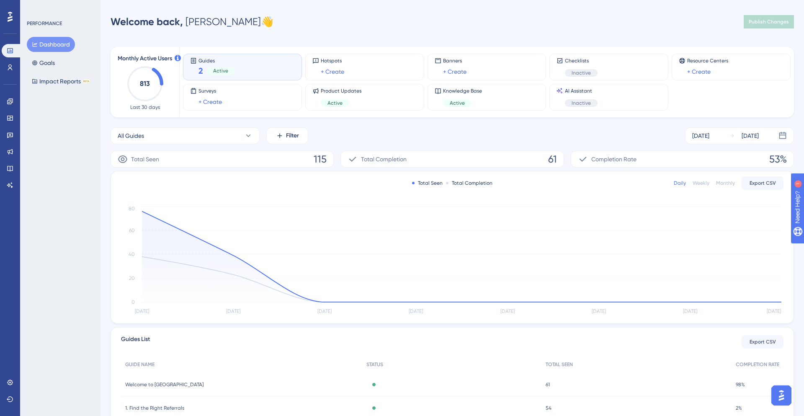
click at [9, 75] on div "Engagement Widgets Feedback Product Updates Knowledge Base AI Assistant" at bounding box center [10, 133] width 17 height 118
click at [9, 68] on icon at bounding box center [10, 68] width 5 height 6
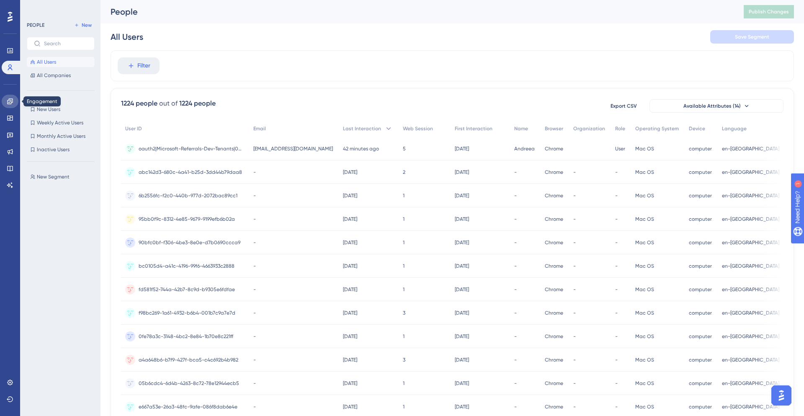
click at [11, 96] on link at bounding box center [10, 101] width 17 height 13
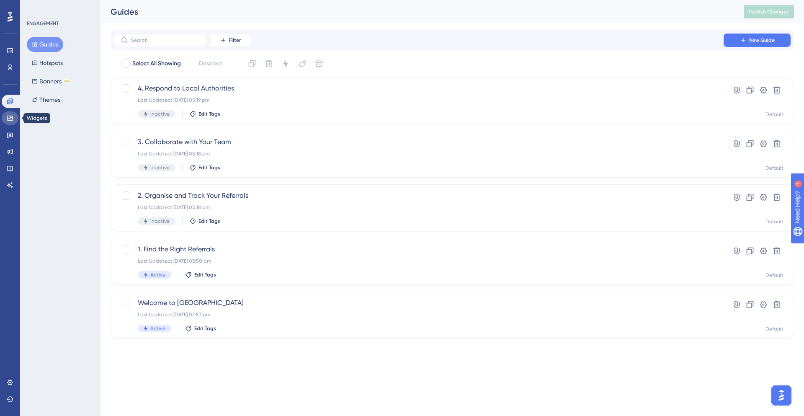
click at [6, 122] on link at bounding box center [10, 117] width 17 height 13
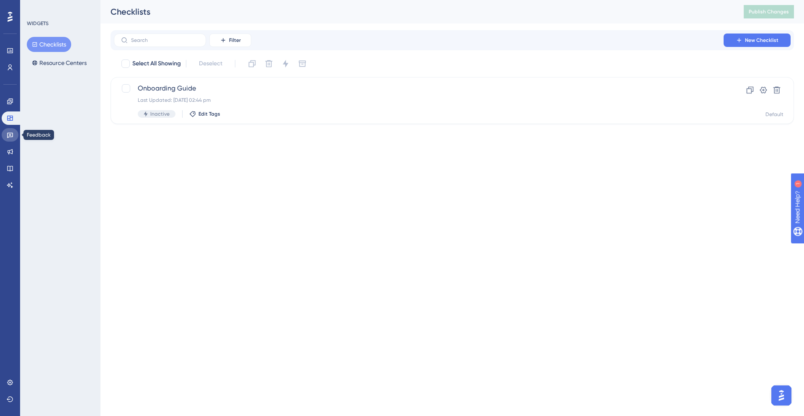
click at [12, 130] on link at bounding box center [10, 134] width 17 height 13
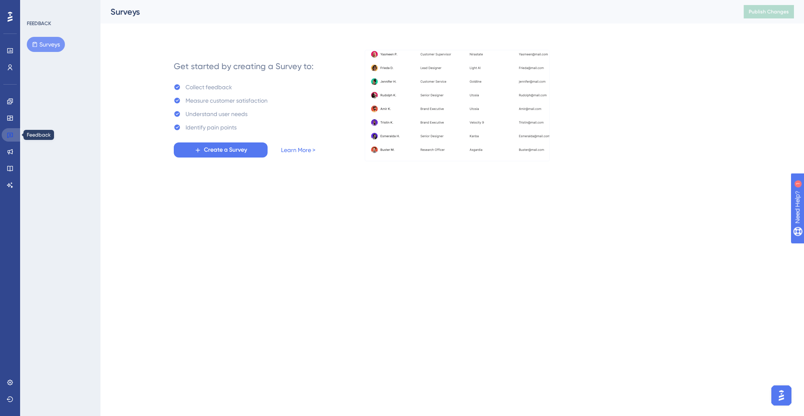
click at [12, 130] on link at bounding box center [12, 134] width 20 height 13
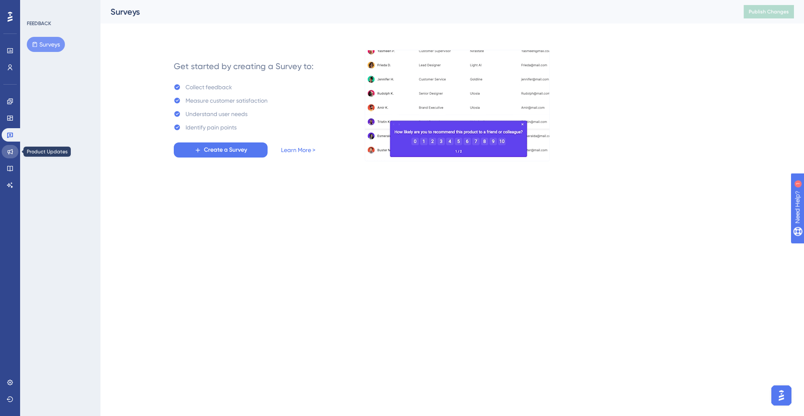
click at [13, 145] on link at bounding box center [10, 151] width 17 height 13
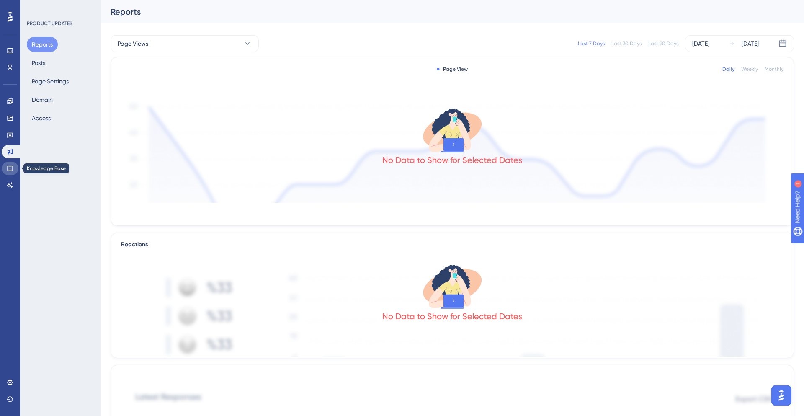
click at [11, 168] on icon at bounding box center [10, 168] width 7 height 7
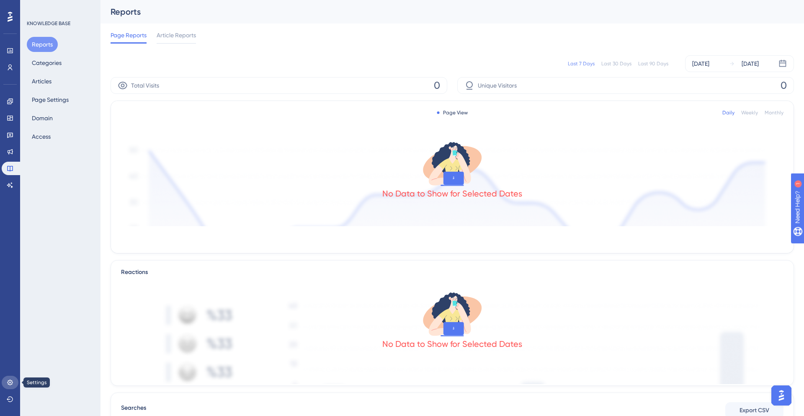
click at [4, 266] on link at bounding box center [10, 382] width 17 height 13
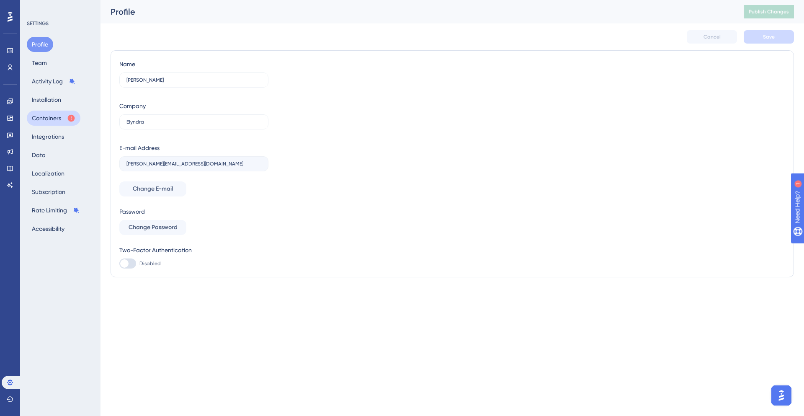
click at [51, 116] on button "Containers" at bounding box center [54, 118] width 54 height 15
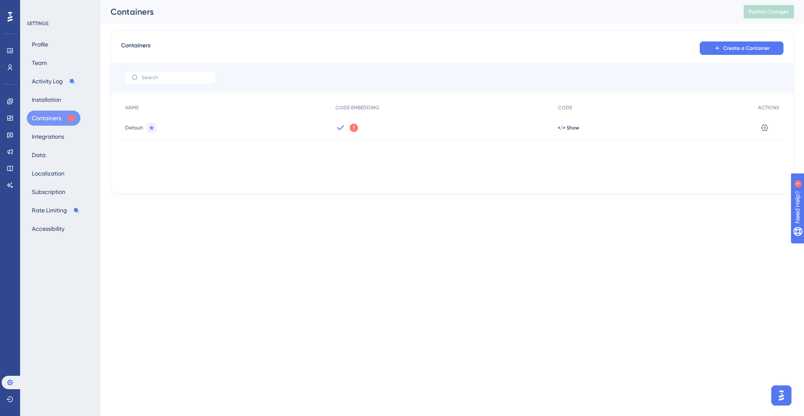
click at [337, 128] on icon at bounding box center [340, 127] width 7 height 5
click at [352, 125] on icon at bounding box center [354, 128] width 8 height 8
click at [415, 162] on span "Got It" at bounding box center [408, 161] width 13 height 7
click at [341, 129] on icon at bounding box center [340, 128] width 10 height 10
click at [536, 125] on span "</> Show" at bounding box center [568, 127] width 21 height 7
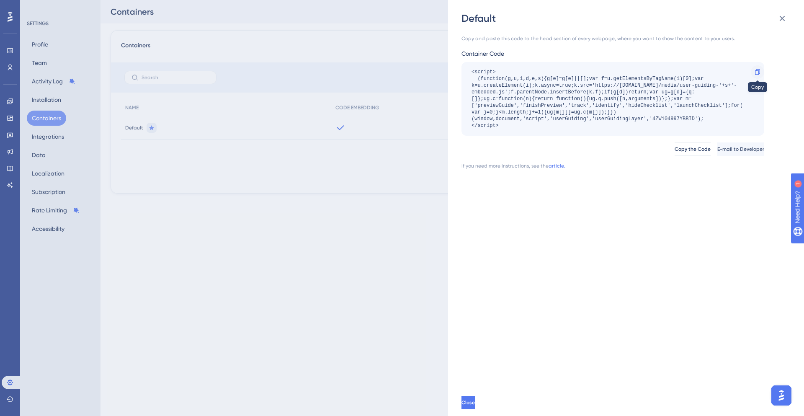
click at [536, 71] on div at bounding box center [757, 71] width 13 height 13
click at [392, 106] on div "Default Copy and paste this code to the head section of every webpage, where yo…" at bounding box center [402, 208] width 804 height 416
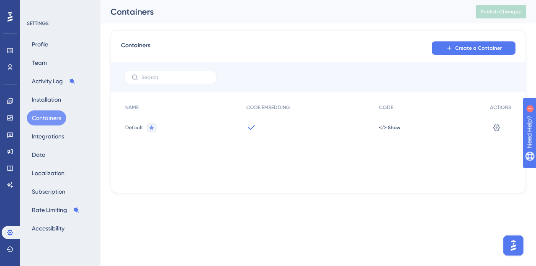
click at [44, 116] on button "Containers" at bounding box center [46, 118] width 39 height 15
click at [54, 96] on button "Installation" at bounding box center [46, 99] width 39 height 15
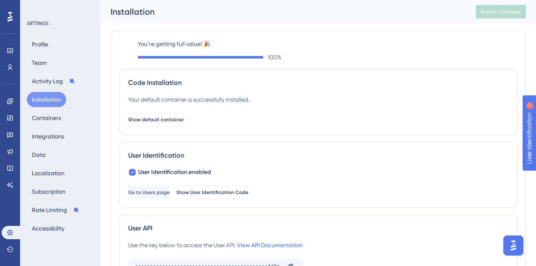
scroll to position [7, 0]
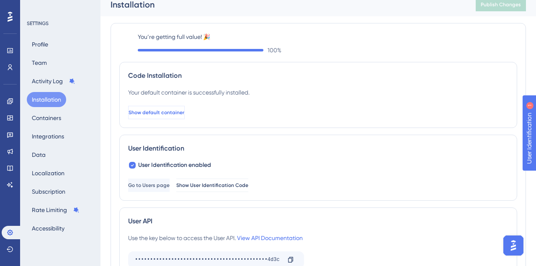
click at [178, 114] on span "Show default container" at bounding box center [157, 112] width 56 height 7
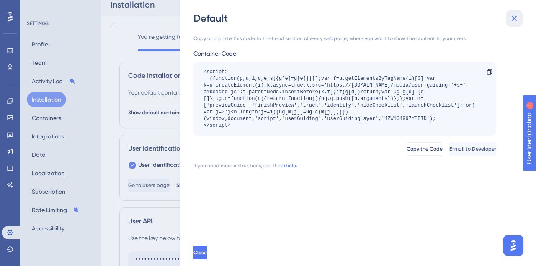
click at [511, 20] on icon at bounding box center [514, 18] width 10 height 10
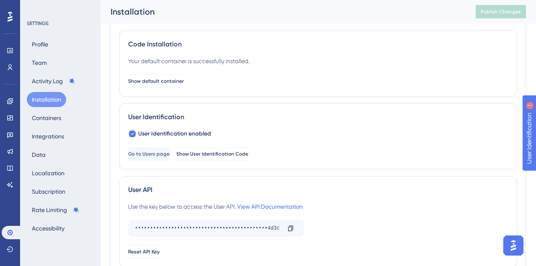
scroll to position [47, 0]
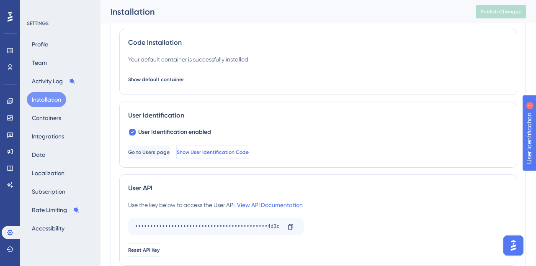
click at [243, 152] on span "Show User Identification Code" at bounding box center [213, 152] width 72 height 7
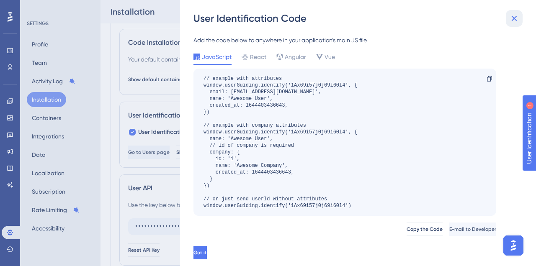
click at [516, 19] on icon at bounding box center [514, 18] width 10 height 10
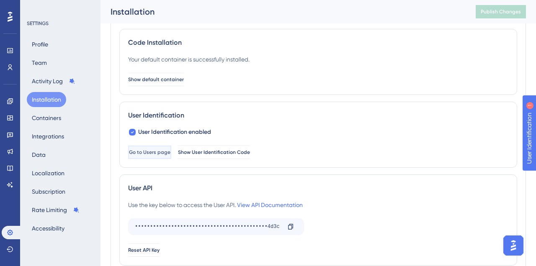
click at [160, 148] on button "Go to Users page" at bounding box center [149, 152] width 43 height 13
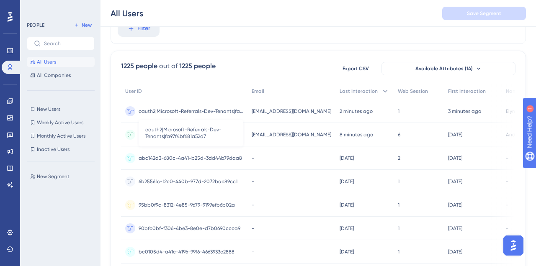
click at [215, 110] on span "oauth2|Microsoft-Referrals-Dev-Tenants|fa97f4bf681a52d7" at bounding box center [191, 111] width 105 height 7
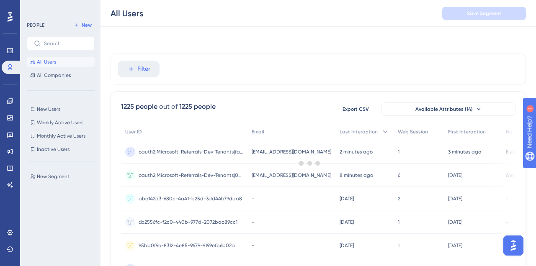
scroll to position [41, 0]
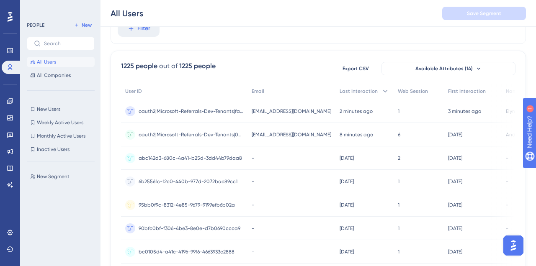
click at [284, 19] on div "All Users Save Segment" at bounding box center [319, 13] width 436 height 27
click at [208, 133] on span "oauth2|Microsoft-Referrals-Dev-Tenants|0da7eed4-b95d-4fc8-8cc9-2c8add827e1b" at bounding box center [191, 135] width 105 height 7
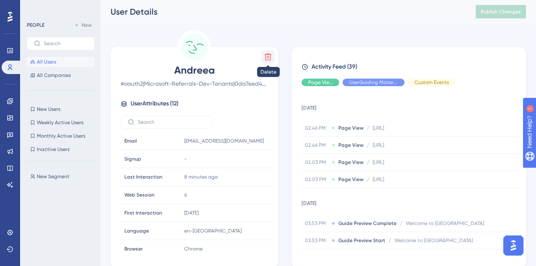
click at [267, 58] on icon at bounding box center [268, 57] width 7 height 7
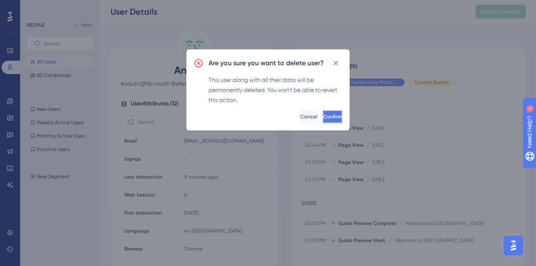
click at [323, 118] on span "Confirm" at bounding box center [332, 117] width 18 height 7
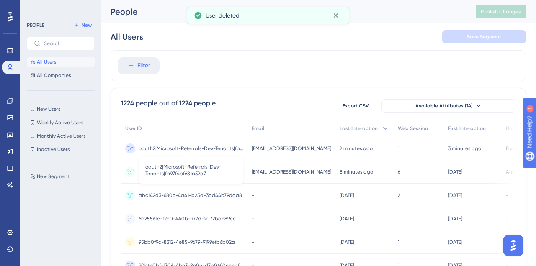
click at [185, 151] on span "oauth2|Microsoft-Referrals-Dev-Tenants|fa97f4bf681a52d7" at bounding box center [191, 148] width 105 height 7
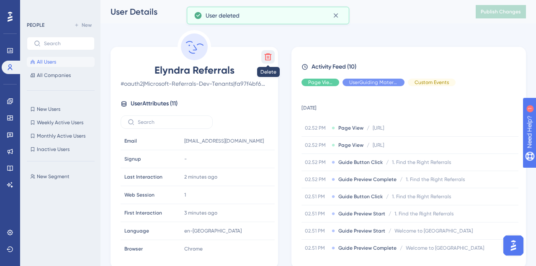
click at [269, 60] on icon at bounding box center [268, 57] width 7 height 7
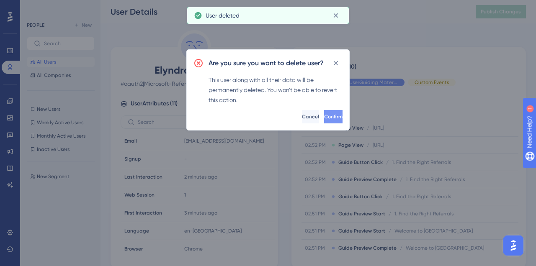
click at [324, 117] on span "Confirm" at bounding box center [333, 117] width 18 height 7
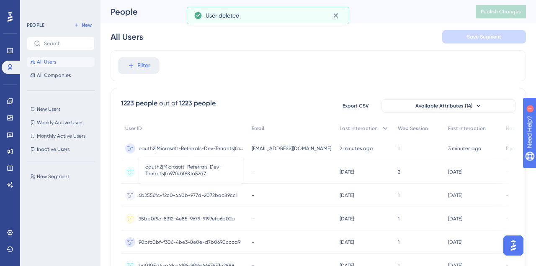
click at [193, 152] on span "oauth2|Microsoft-Referrals-Dev-Tenants|fa97f4bf681a52d7" at bounding box center [191, 148] width 105 height 7
